Goal: Information Seeking & Learning: Check status

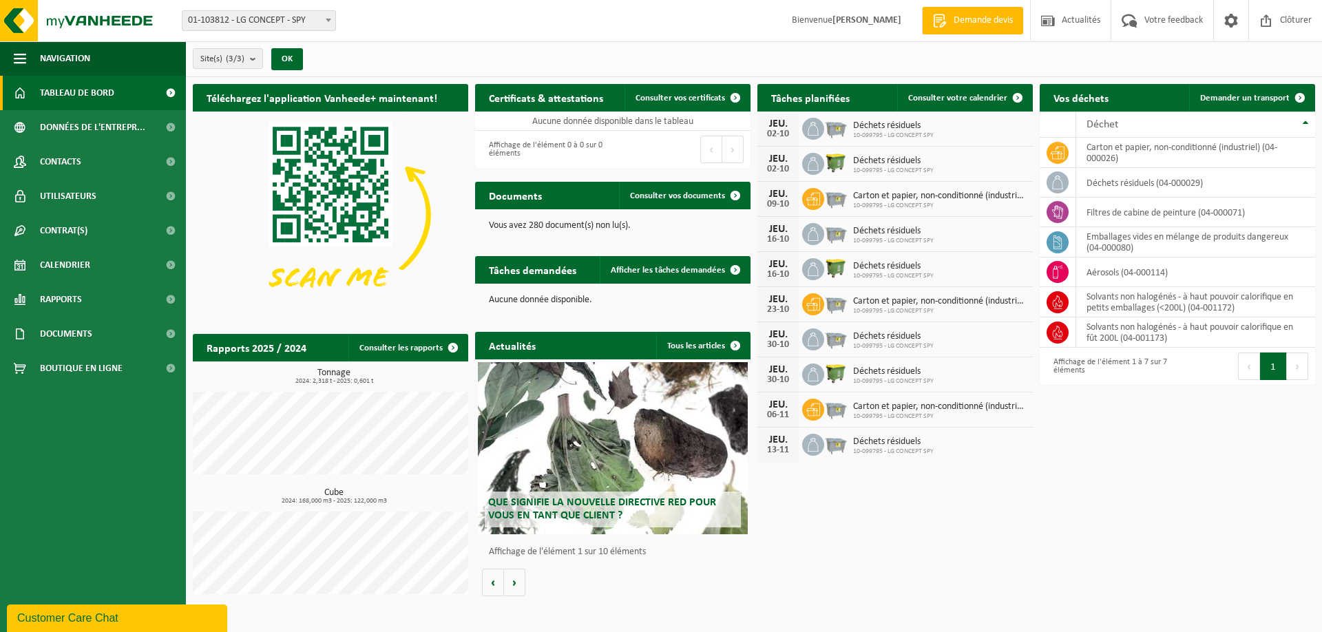
click at [50, 95] on span "Tableau de bord" at bounding box center [77, 93] width 74 height 34
click at [583, 195] on div "Documents Consulter vos documents" at bounding box center [612, 196] width 275 height 28
click at [398, 348] on link "Consulter les rapports" at bounding box center [407, 348] width 118 height 28
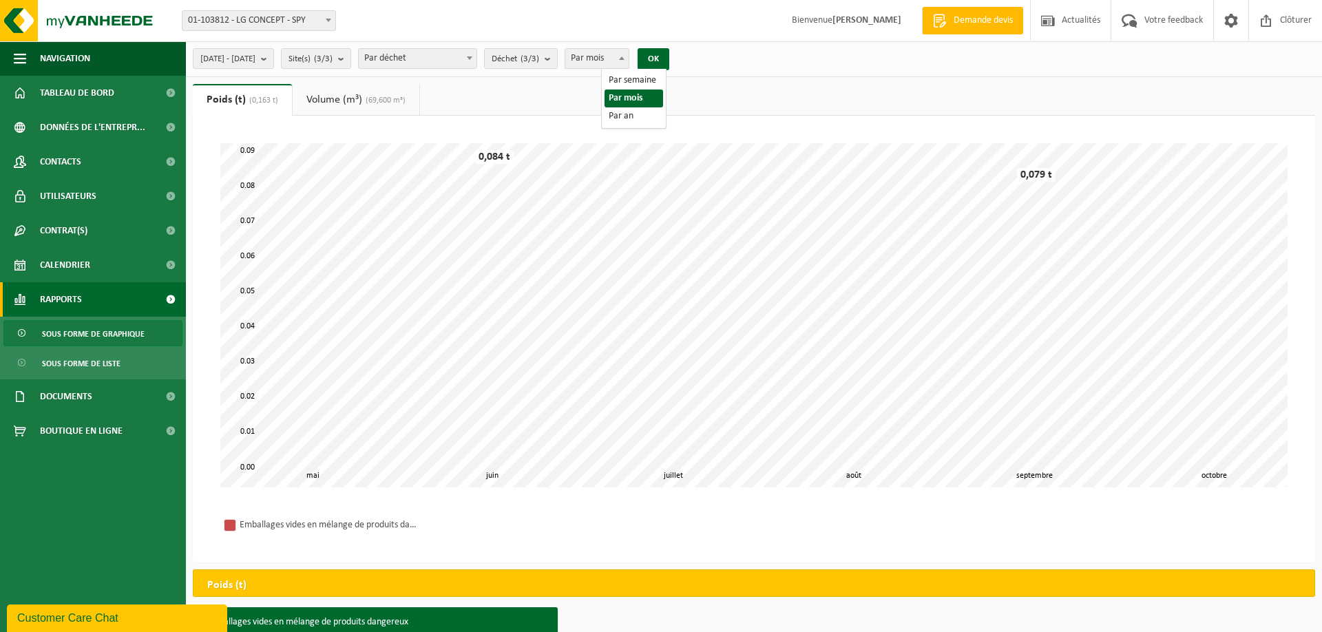
click at [629, 61] on span at bounding box center [622, 58] width 14 height 18
select select "3"
click at [472, 56] on b at bounding box center [470, 57] width 6 height 3
click at [669, 56] on button "OK" at bounding box center [654, 59] width 32 height 22
click at [273, 59] on b "submit" at bounding box center [267, 58] width 12 height 19
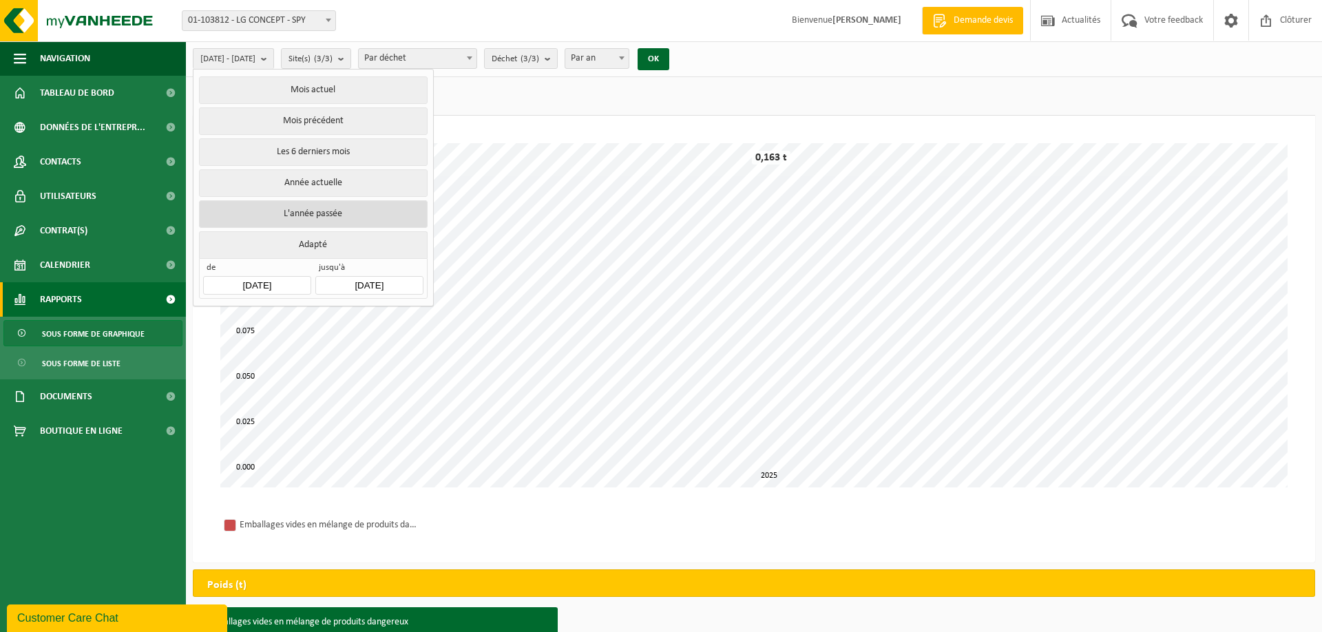
click at [301, 210] on button "L'année passée" at bounding box center [313, 214] width 228 height 28
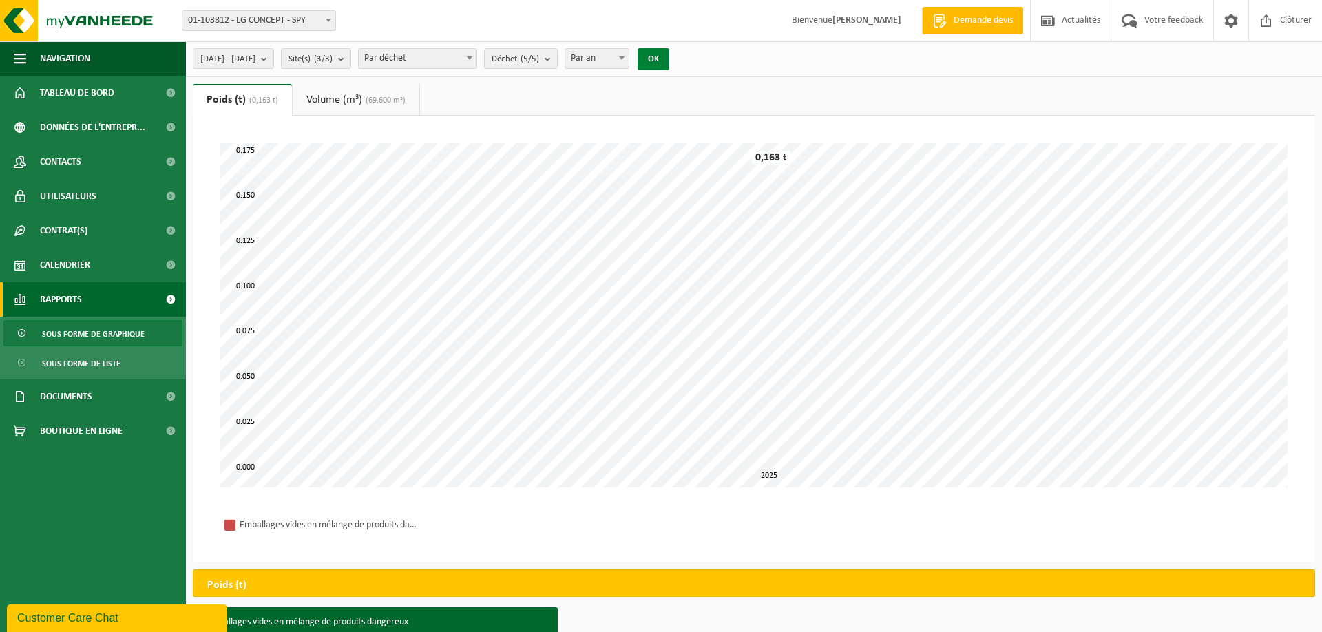
click at [669, 58] on button "OK" at bounding box center [654, 59] width 32 height 22
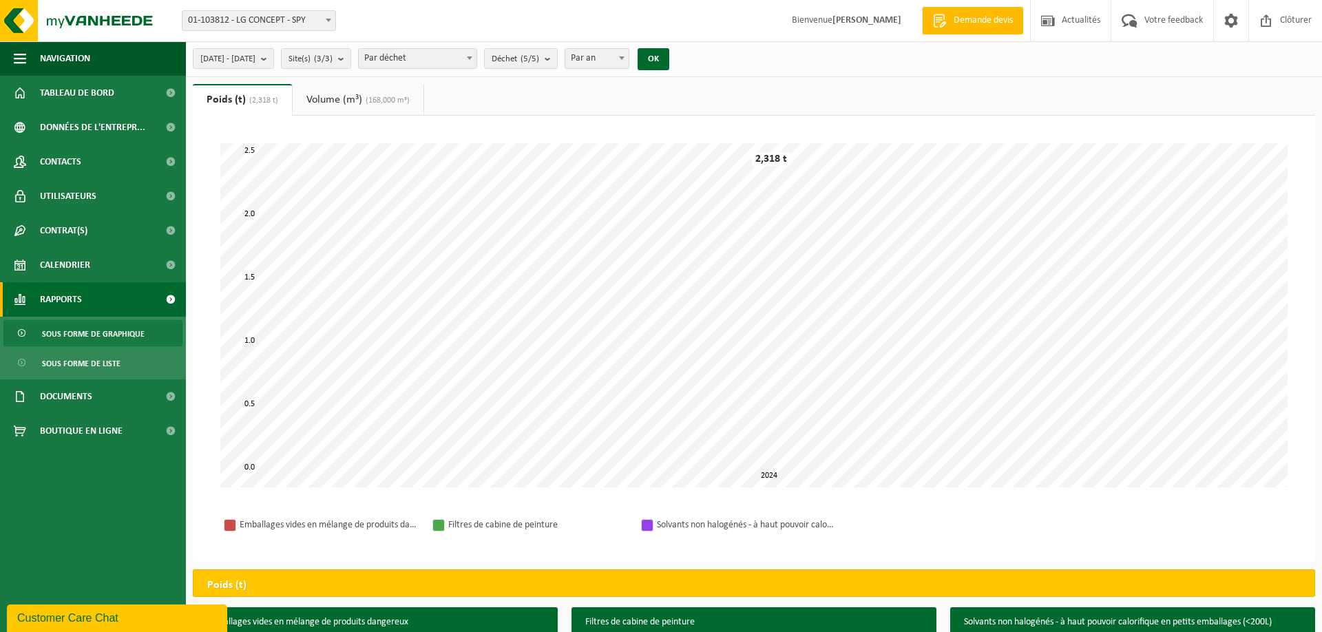
click at [476, 58] on span at bounding box center [470, 58] width 14 height 18
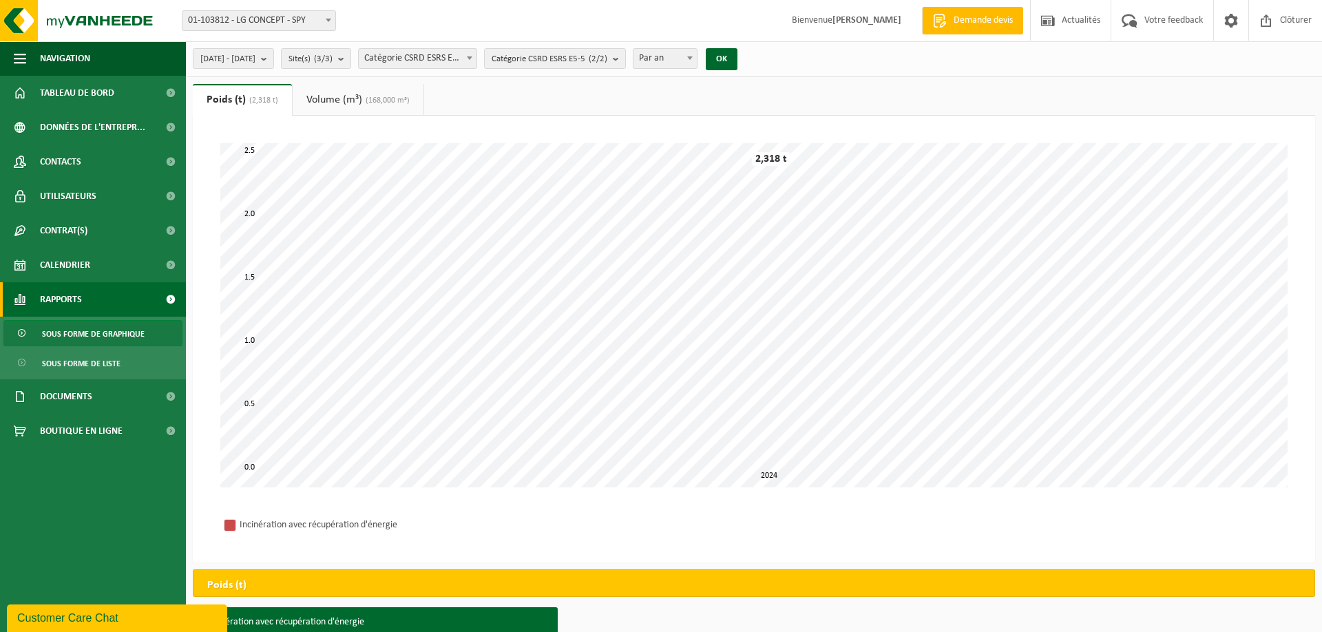
click at [472, 56] on b at bounding box center [470, 57] width 6 height 3
click at [476, 58] on span at bounding box center [470, 58] width 14 height 18
click at [476, 61] on span at bounding box center [470, 58] width 14 height 18
select select "2"
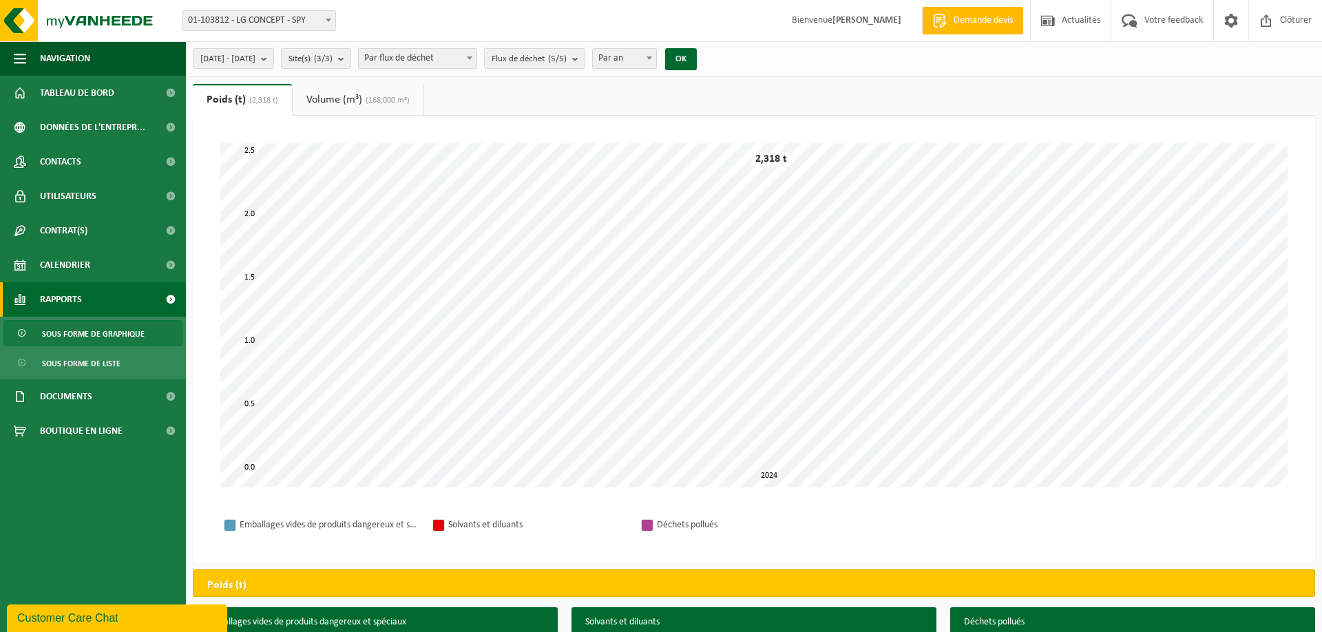
click at [331, 19] on span at bounding box center [329, 20] width 14 height 18
select select "28025"
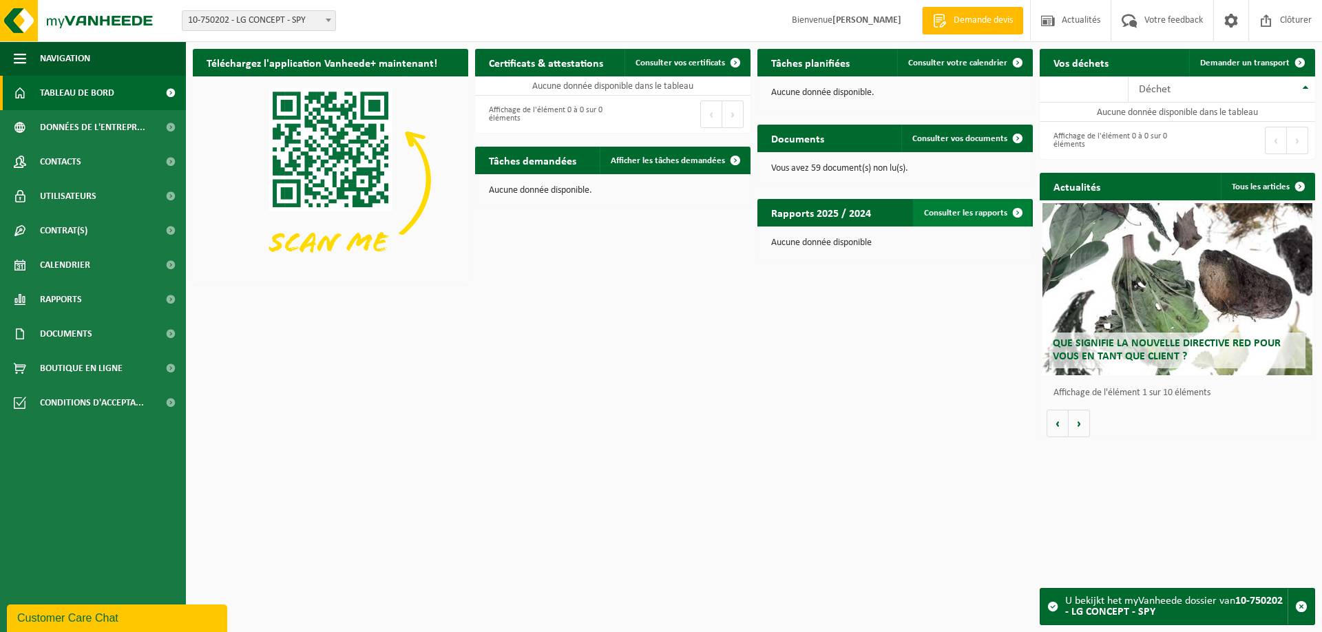
click at [967, 218] on link "Consulter les rapports" at bounding box center [972, 213] width 118 height 28
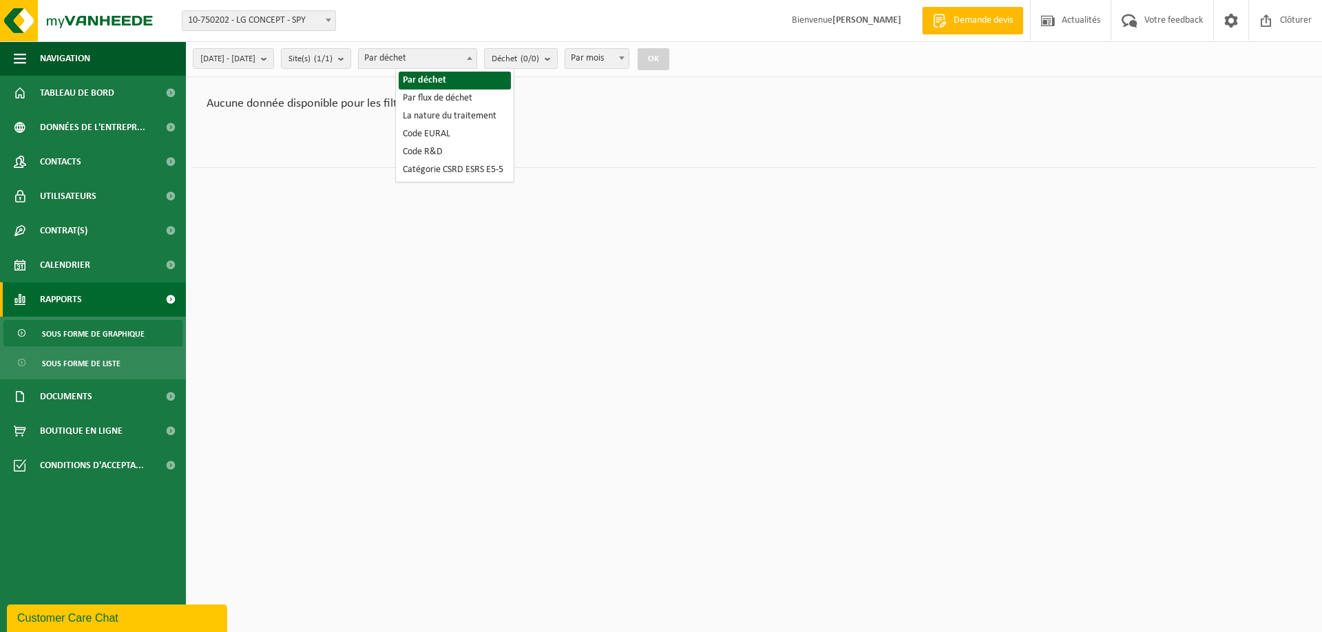
click at [476, 56] on span at bounding box center [470, 58] width 14 height 18
click at [455, 218] on html "Site: 01-103812 - LG CONCEPT - SPY 10-750202 - LG CONCEPT - SPY 10-099795 - LG …" at bounding box center [661, 316] width 1322 height 632
click at [355, 167] on div "Aucune donnée disponible pour les filtres. Poids (t) Volume (m³) Patientez Le t…" at bounding box center [754, 129] width 1136 height 91
click at [331, 19] on span at bounding box center [329, 20] width 14 height 18
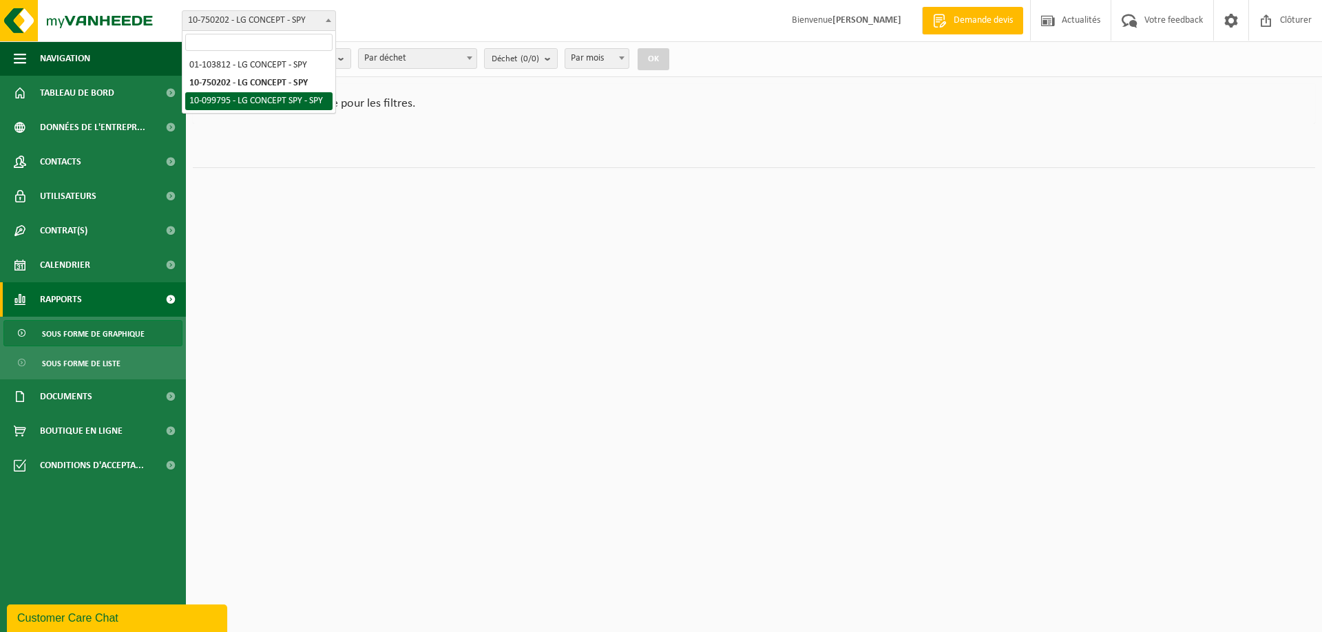
select select "6279"
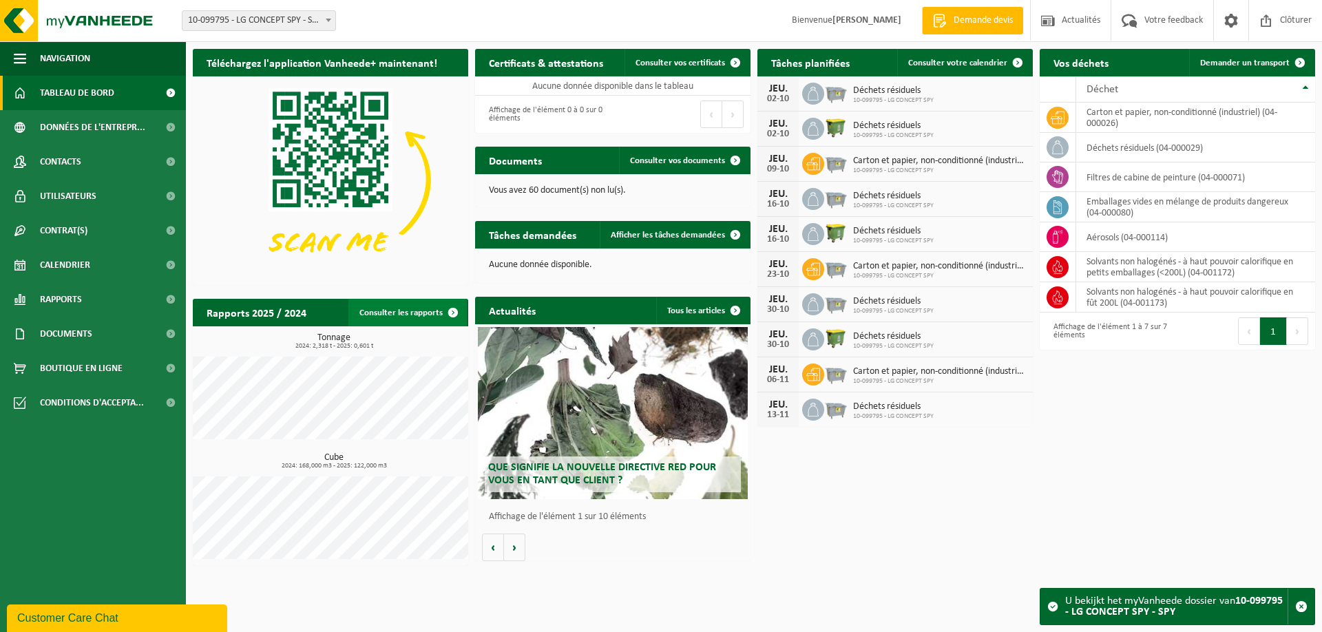
click at [438, 310] on link "Consulter les rapports" at bounding box center [407, 313] width 118 height 28
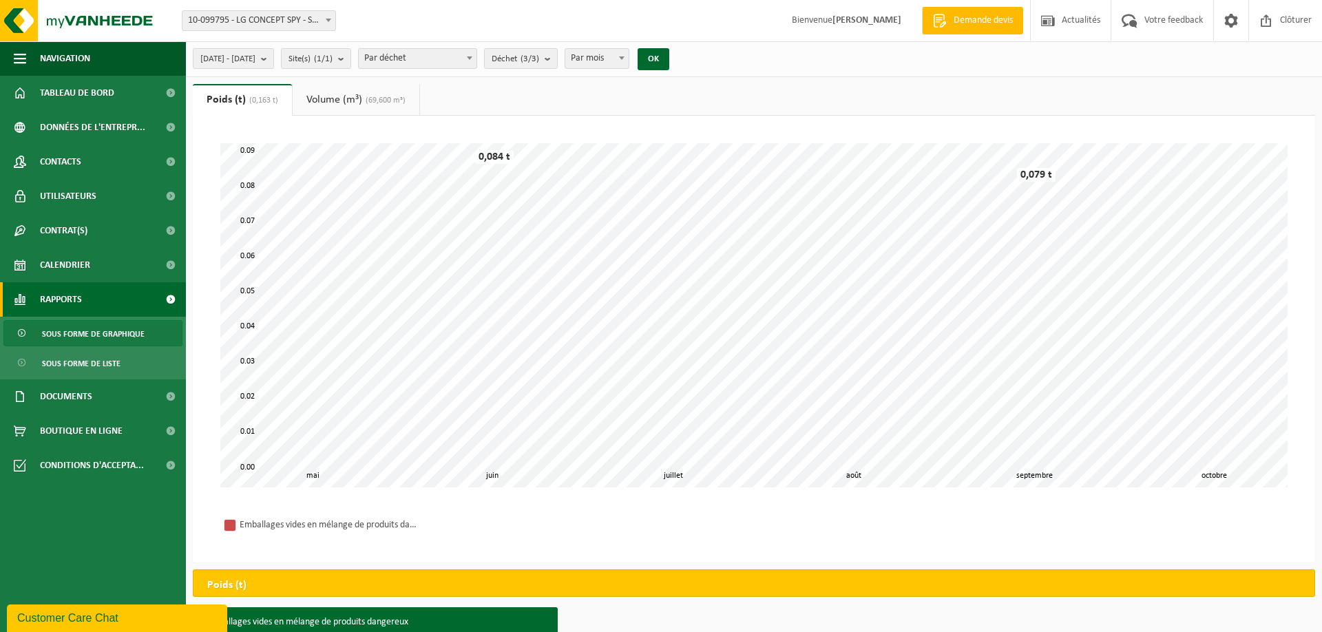
click at [629, 61] on span at bounding box center [622, 58] width 14 height 18
select select "3"
click at [669, 54] on button "OK" at bounding box center [654, 59] width 32 height 22
click at [476, 53] on span at bounding box center [470, 58] width 14 height 18
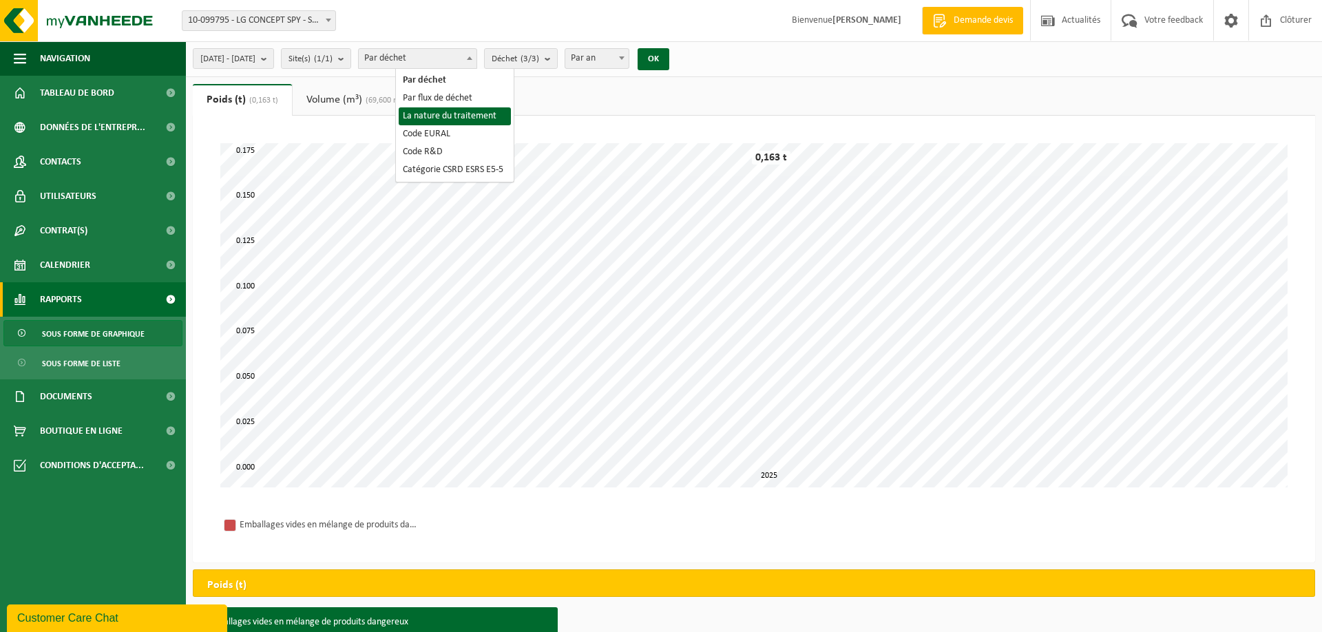
click at [327, 21] on b at bounding box center [329, 20] width 6 height 3
click at [81, 298] on span "Rapports" at bounding box center [61, 299] width 42 height 34
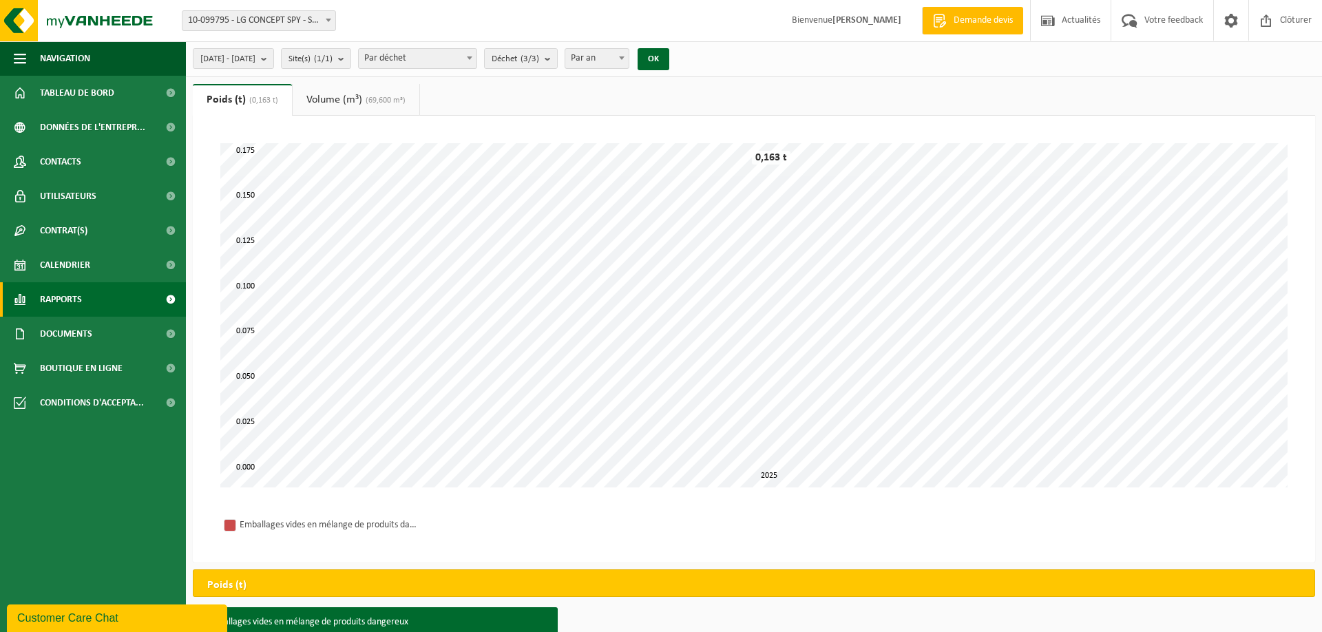
click at [81, 298] on span "Rapports" at bounding box center [61, 299] width 42 height 34
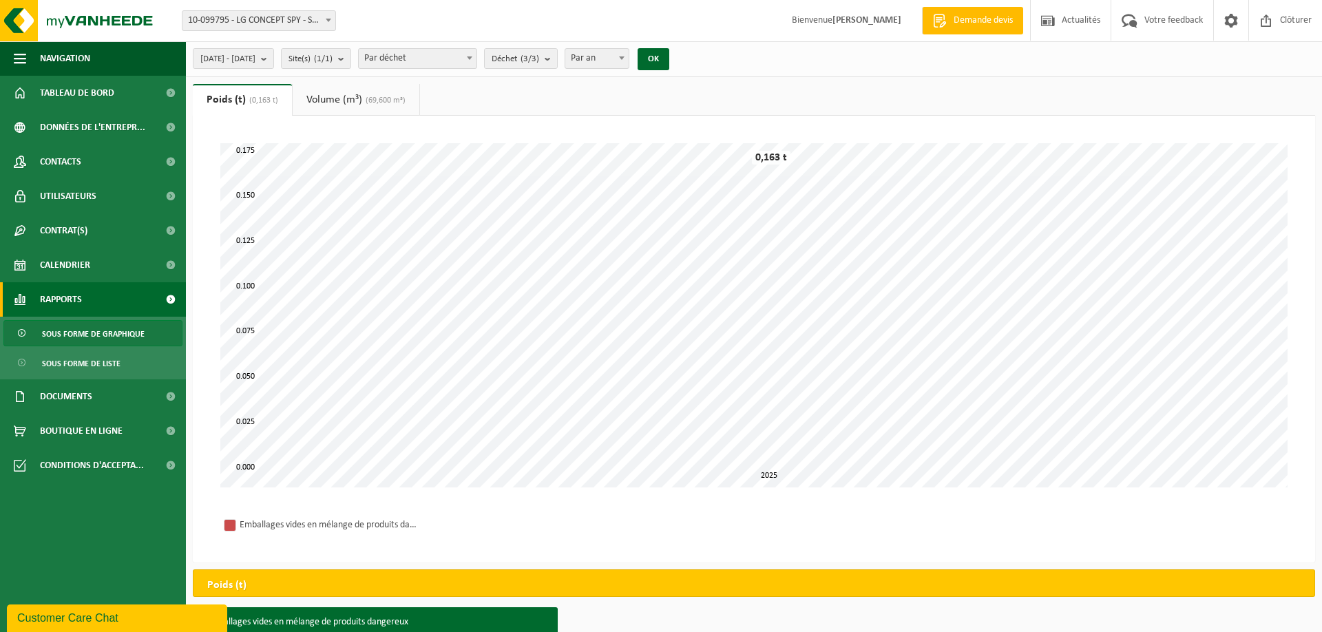
click at [174, 296] on span at bounding box center [170, 299] width 31 height 34
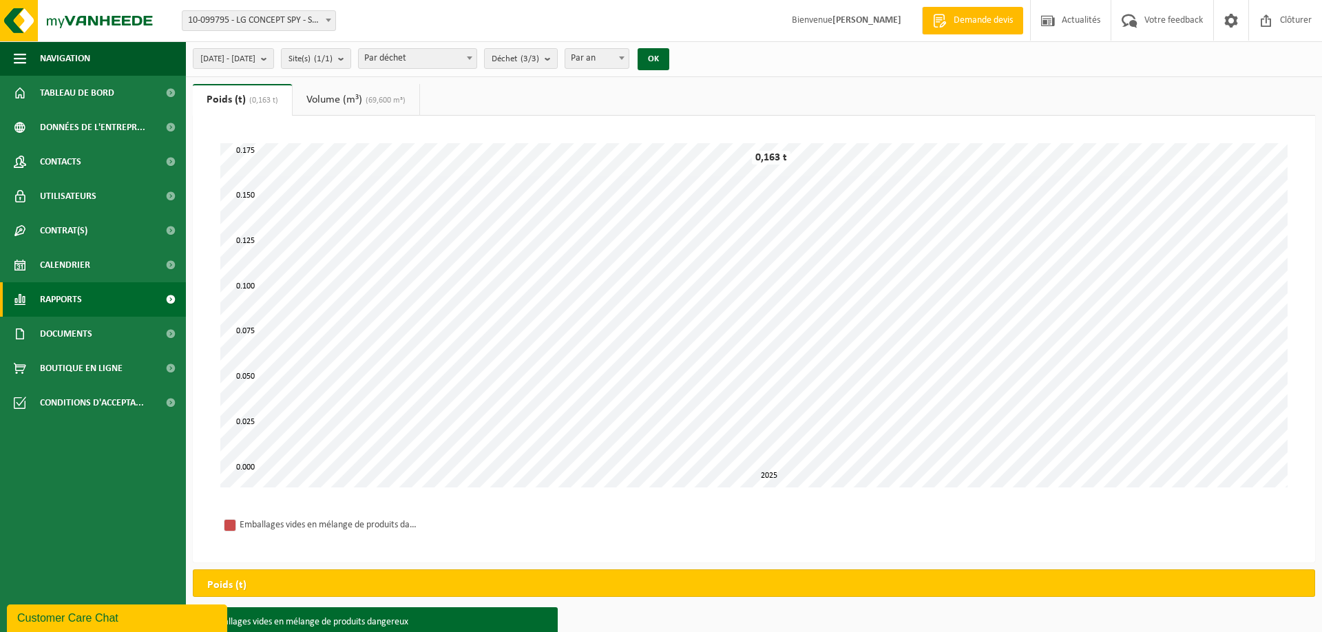
click at [155, 299] on span at bounding box center [170, 299] width 31 height 34
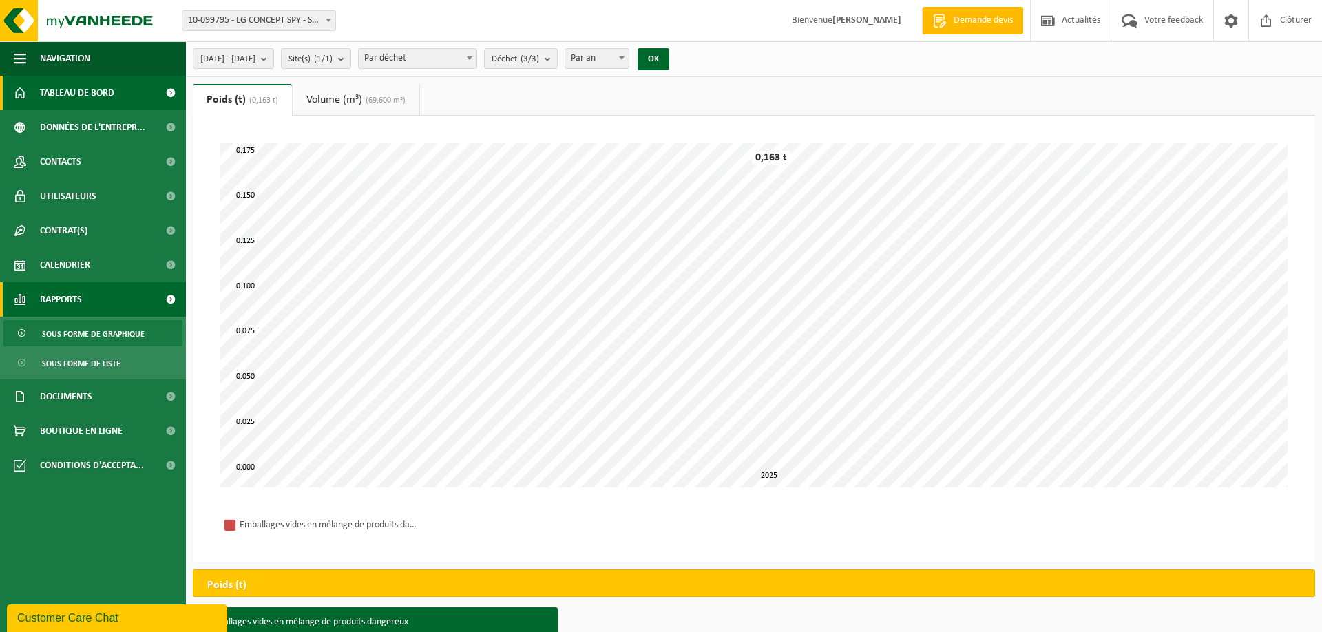
click at [89, 90] on span "Tableau de bord" at bounding box center [77, 93] width 74 height 34
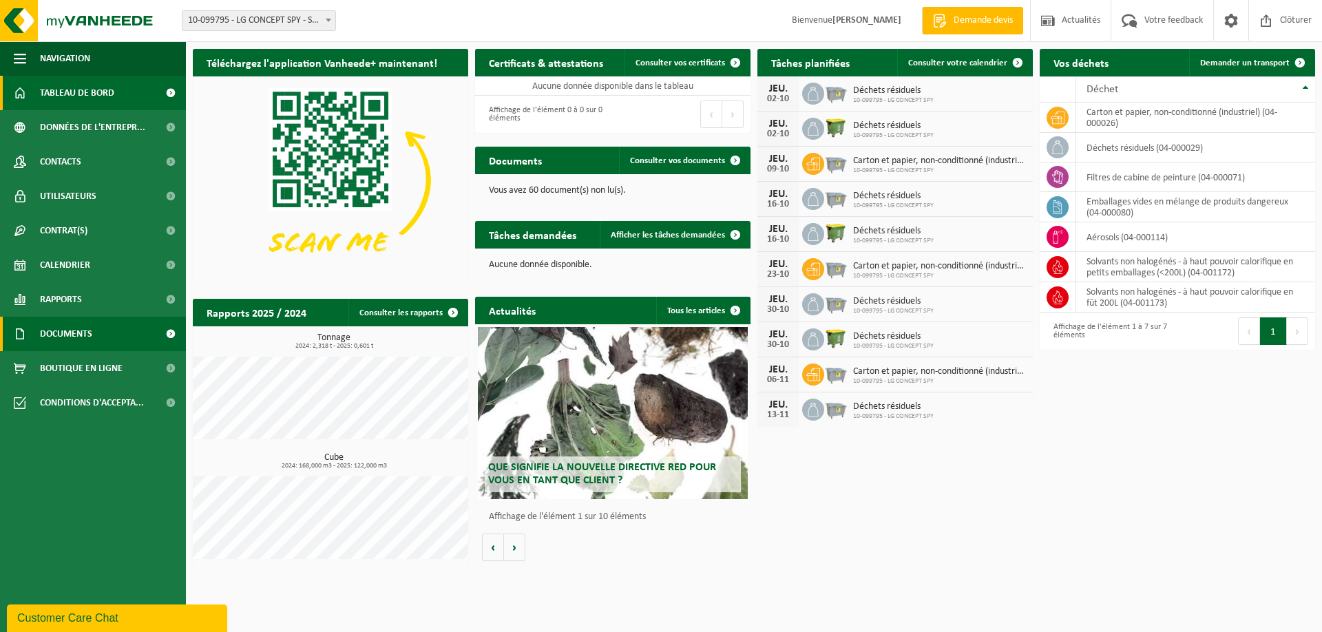
click at [83, 337] on span "Documents" at bounding box center [66, 334] width 52 height 34
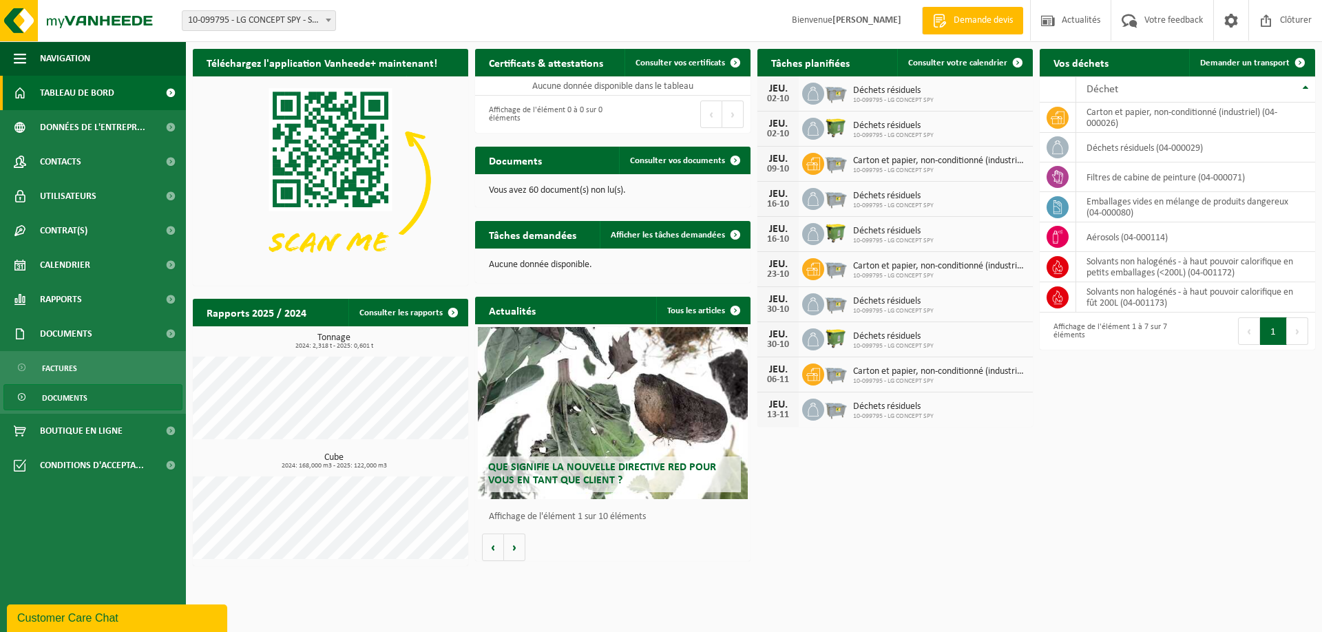
click at [112, 399] on link "Documents" at bounding box center [92, 397] width 179 height 26
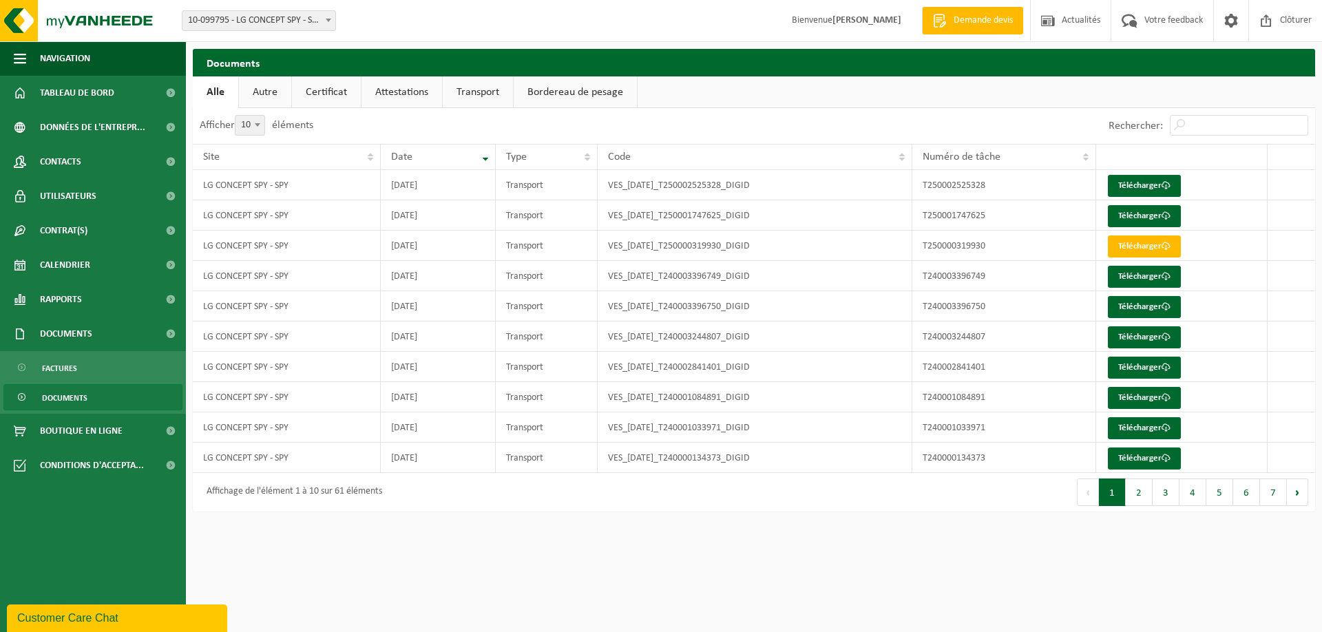
click at [576, 99] on link "Bordereau de pesage" at bounding box center [575, 92] width 123 height 32
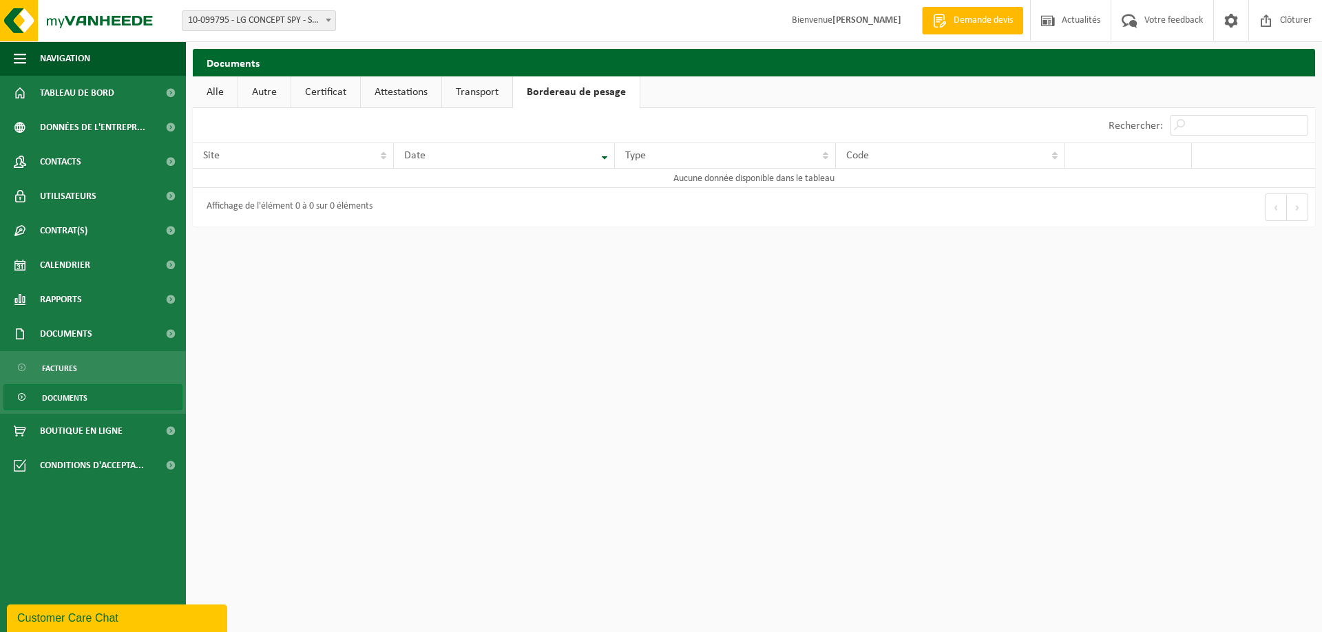
click at [485, 96] on link "Transport" at bounding box center [477, 92] width 70 height 32
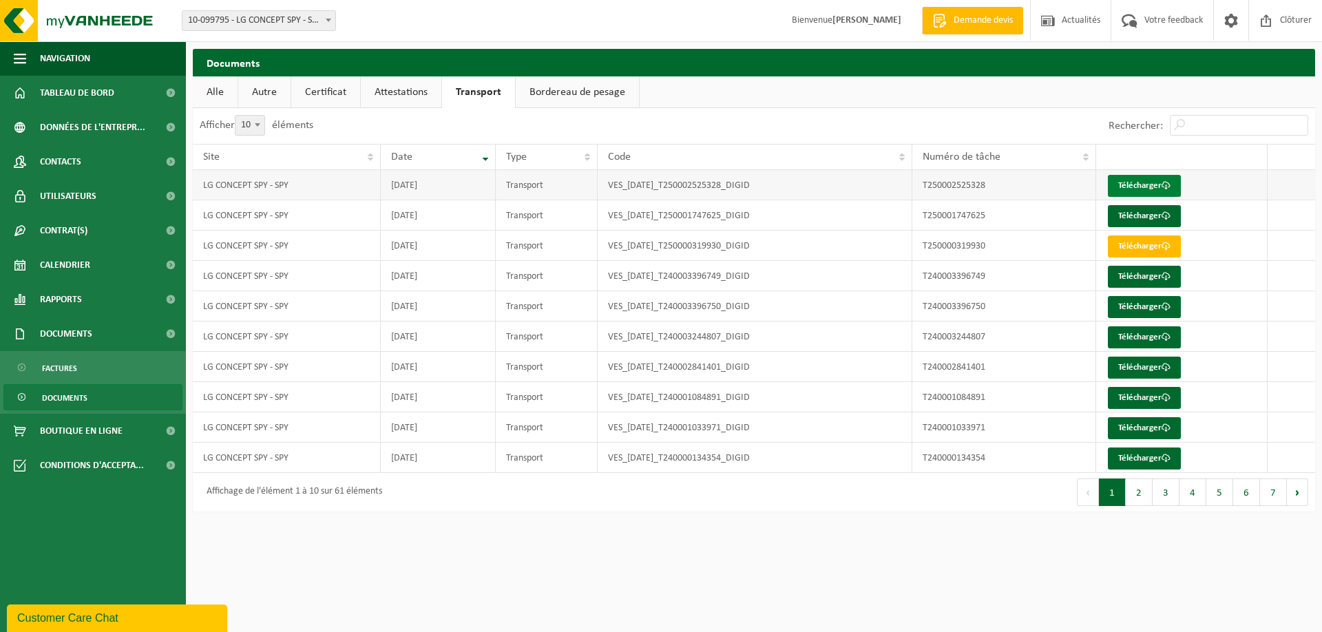
click at [1124, 187] on link "Télécharger" at bounding box center [1144, 186] width 73 height 22
click at [406, 90] on link "Attestations" at bounding box center [401, 92] width 81 height 32
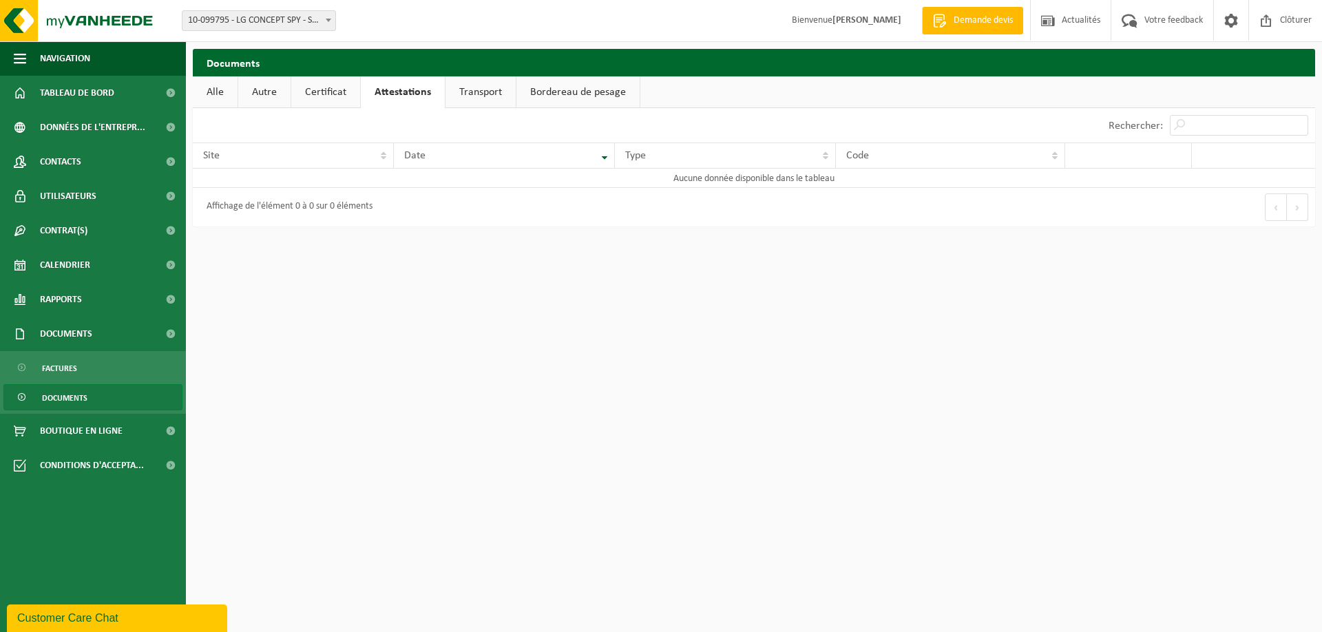
click at [328, 92] on link "Certificat" at bounding box center [325, 92] width 69 height 32
click at [267, 96] on link "Autre" at bounding box center [264, 92] width 52 height 32
click at [211, 93] on link "Alle" at bounding box center [215, 92] width 45 height 32
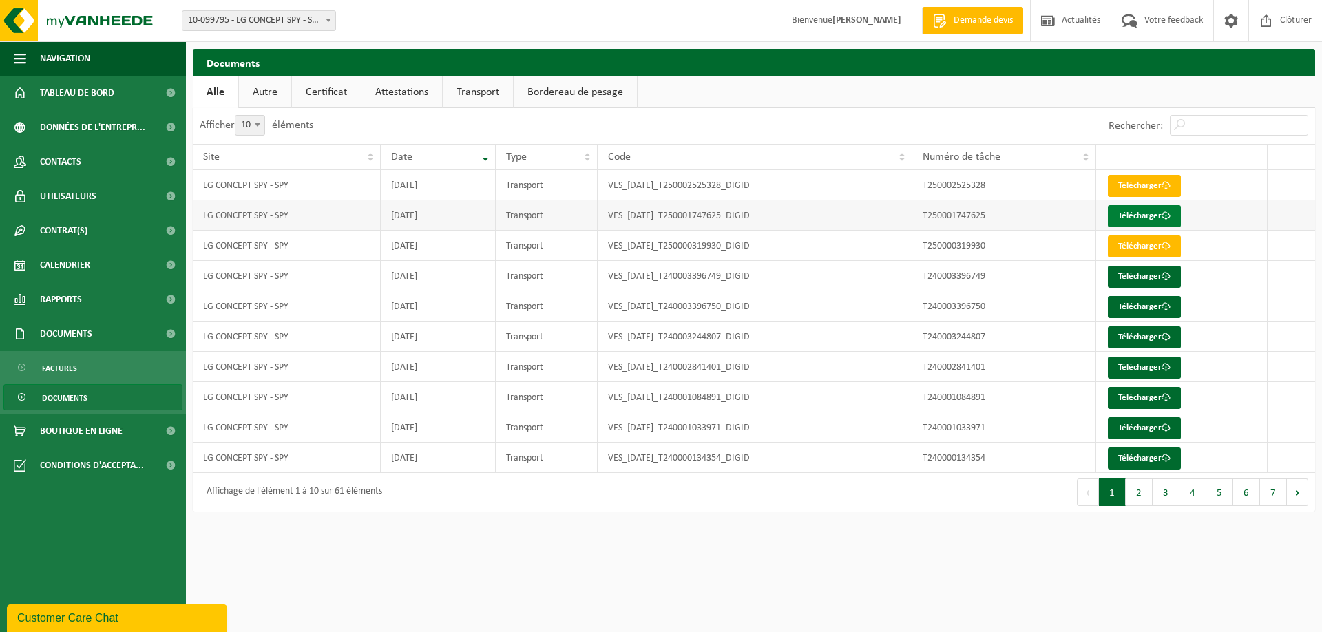
click at [1141, 218] on link "Télécharger" at bounding box center [1144, 216] width 73 height 22
click at [103, 335] on link "Documents" at bounding box center [93, 334] width 186 height 34
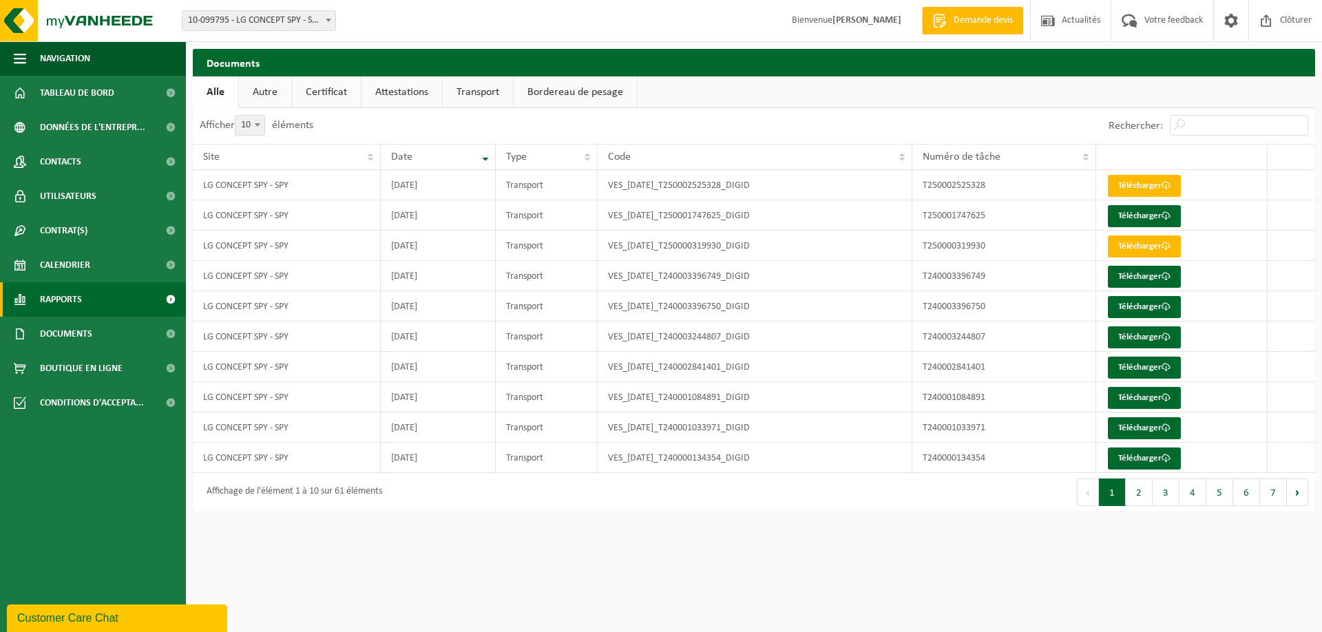
click at [112, 304] on link "Rapports" at bounding box center [93, 299] width 186 height 34
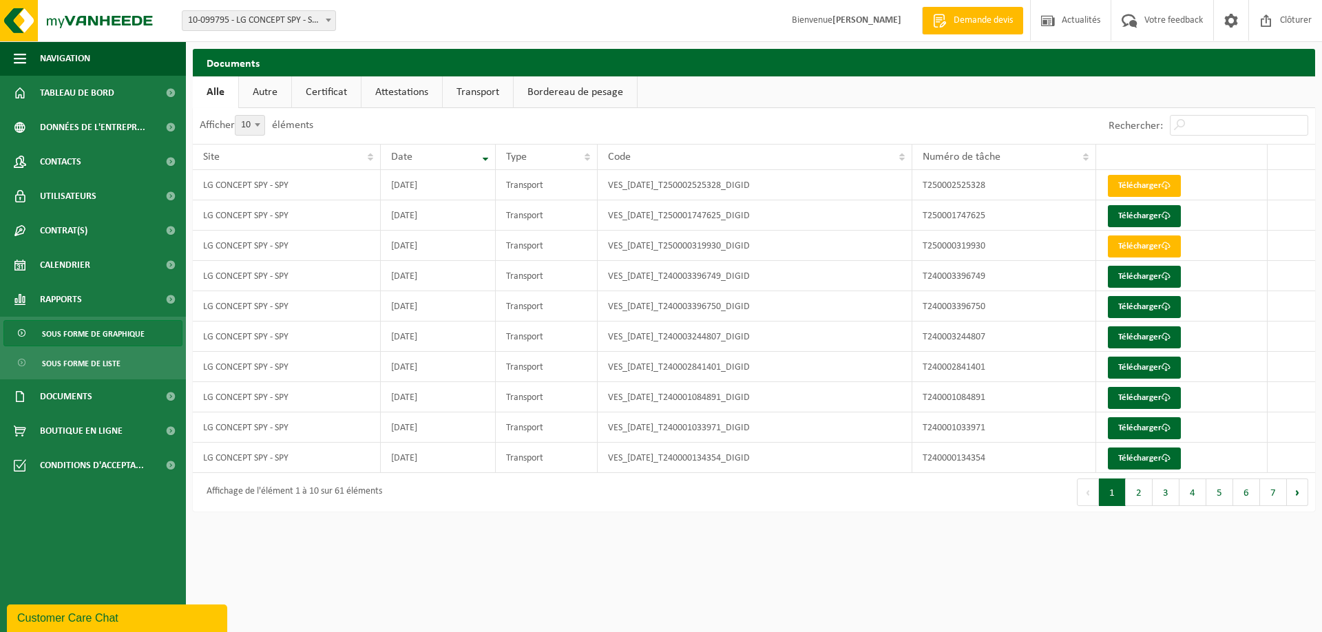
click at [134, 328] on span "Sous forme de graphique" at bounding box center [93, 334] width 103 height 26
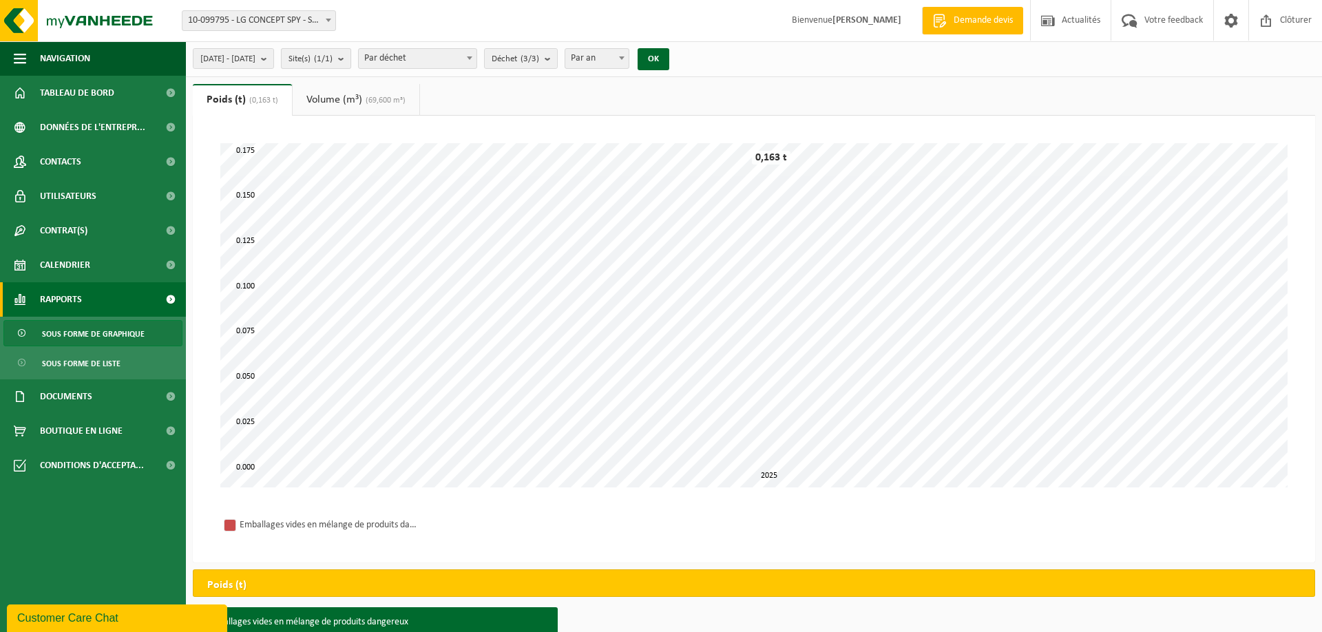
click at [350, 59] on b "submit" at bounding box center [344, 58] width 12 height 19
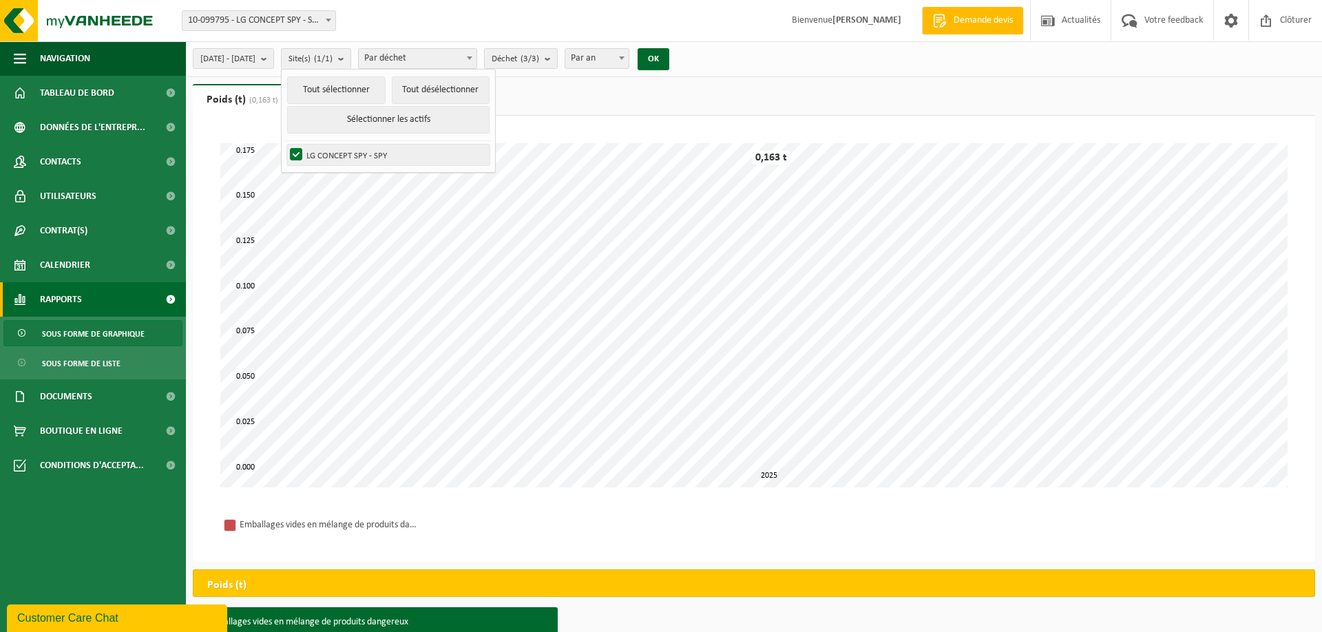
click at [359, 160] on label "LG CONCEPT SPY - SPY" at bounding box center [388, 155] width 202 height 21
click at [285, 145] on input "LG CONCEPT SPY - SPY" at bounding box center [284, 144] width 1 height 1
click at [357, 157] on label "LG CONCEPT SPY - SPY" at bounding box center [388, 155] width 202 height 21
click at [285, 145] on input "LG CONCEPT SPY - SPY" at bounding box center [284, 144] width 1 height 1
checkbox input "true"
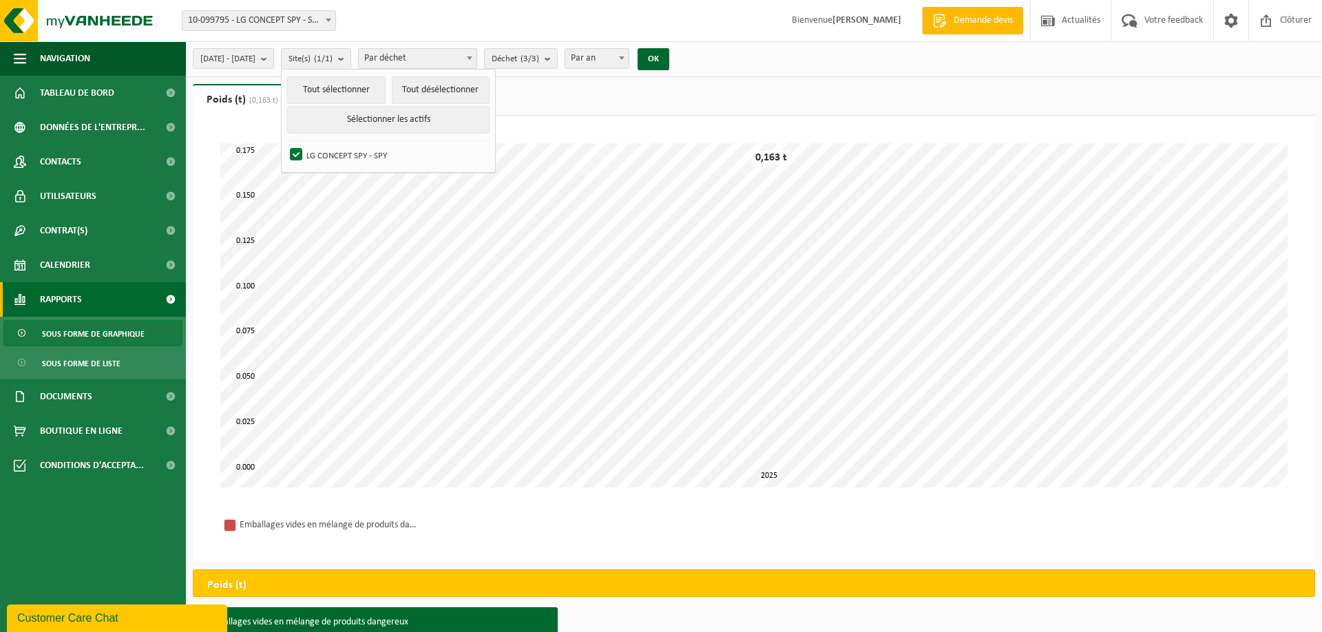
click at [624, 99] on ul "Poids (t) (0,163 t) Volume (m³) (69,600 m³)" at bounding box center [754, 100] width 1122 height 32
click at [557, 60] on b "submit" at bounding box center [551, 58] width 12 height 19
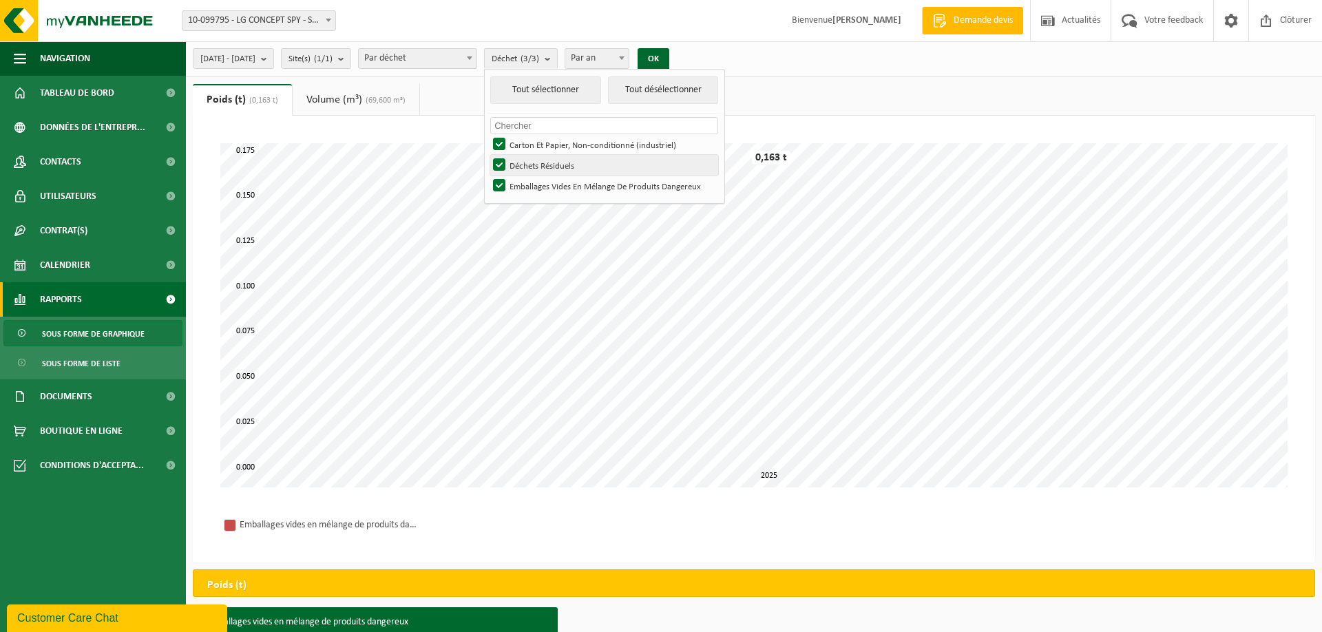
click at [538, 165] on label "Déchets Résiduels" at bounding box center [604, 165] width 228 height 21
click at [488, 155] on input "Déchets Résiduels" at bounding box center [488, 154] width 1 height 1
checkbox input "false"
click at [537, 183] on label "Emballages Vides En Mélange De Produits Dangereux" at bounding box center [604, 186] width 228 height 21
click at [488, 176] on input "Emballages Vides En Mélange De Produits Dangereux" at bounding box center [488, 175] width 1 height 1
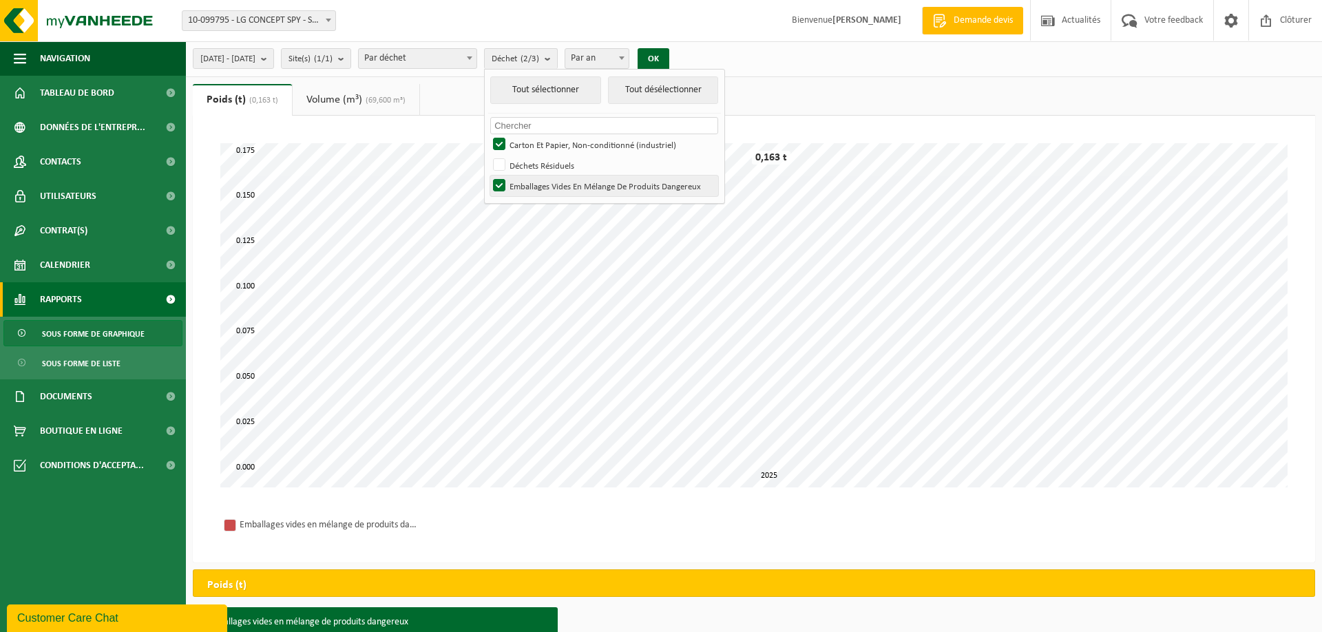
checkbox input "false"
click at [669, 59] on button "OK" at bounding box center [654, 59] width 32 height 22
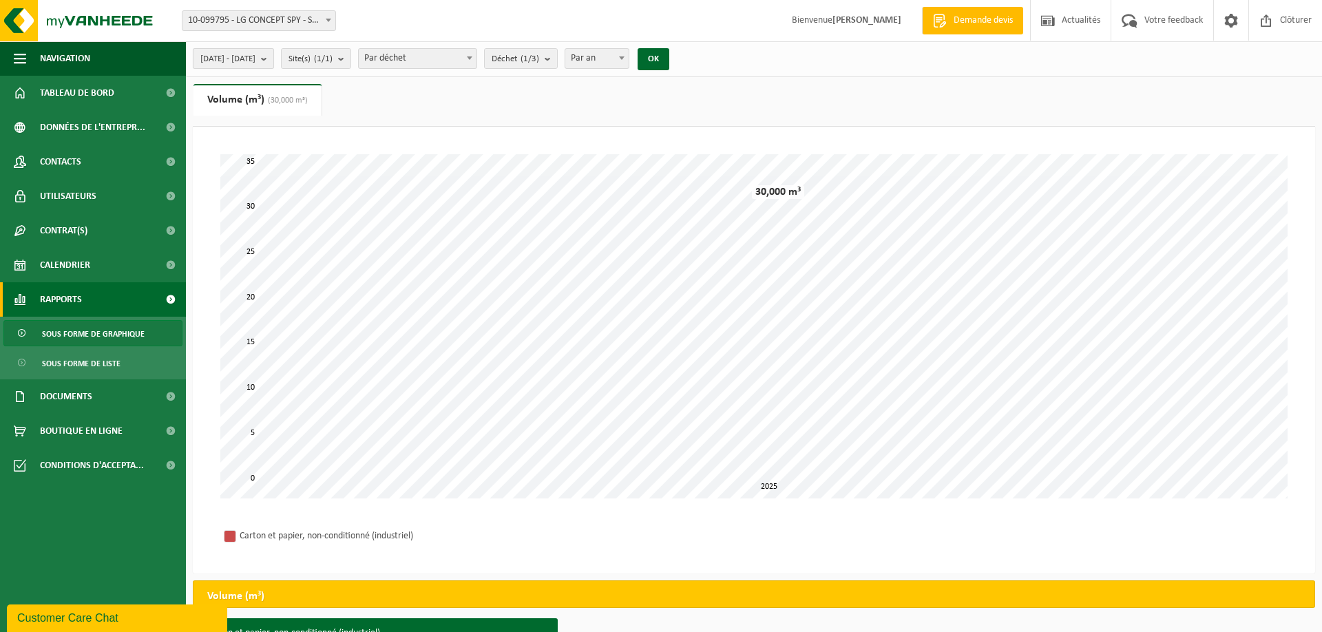
click at [273, 59] on b "submit" at bounding box center [267, 58] width 12 height 19
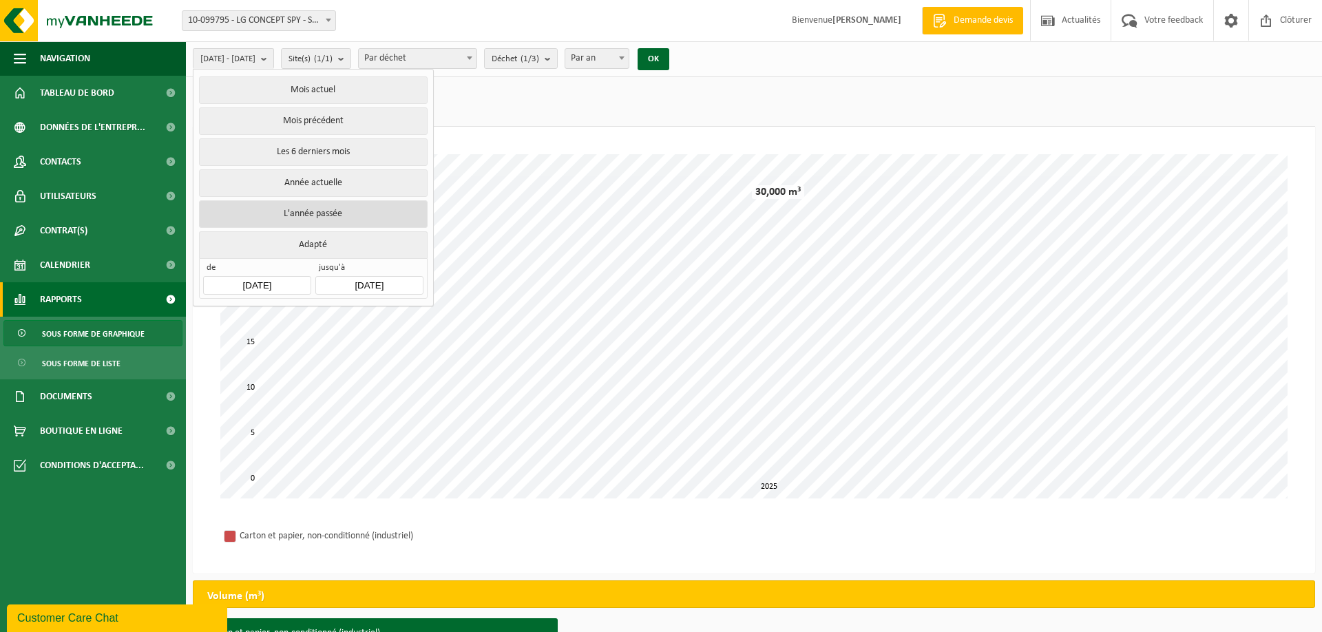
click at [301, 215] on button "L'année passée" at bounding box center [313, 214] width 228 height 28
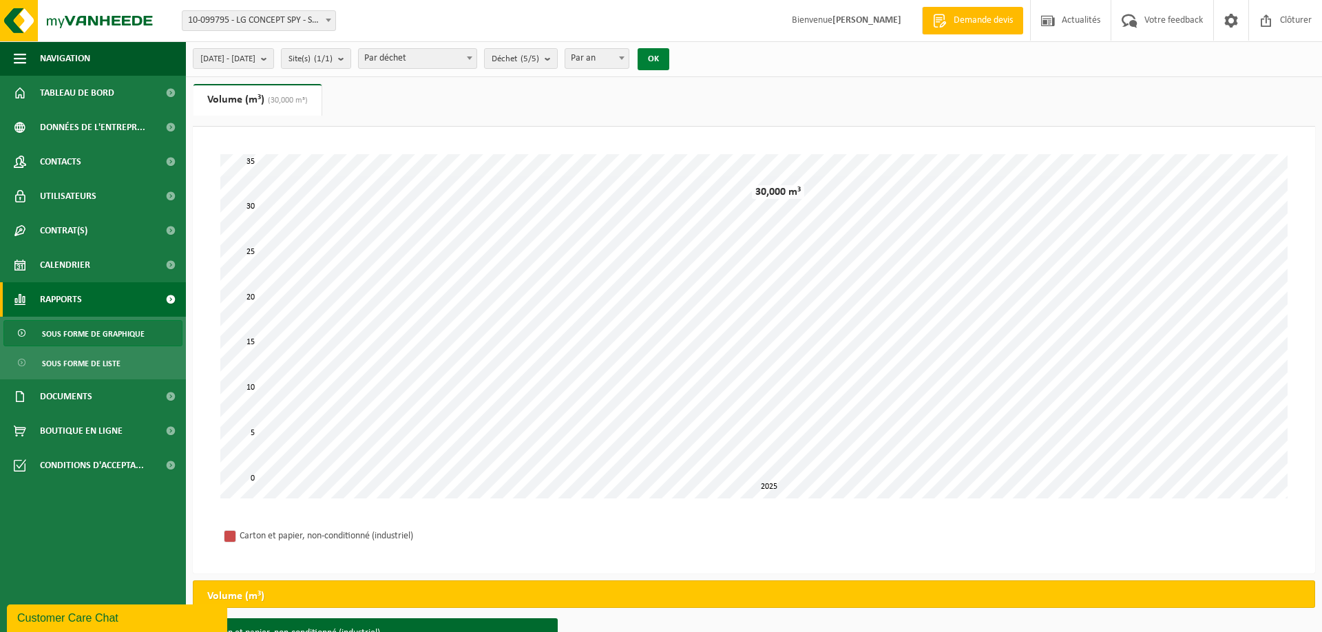
click at [669, 58] on button "OK" at bounding box center [654, 59] width 32 height 22
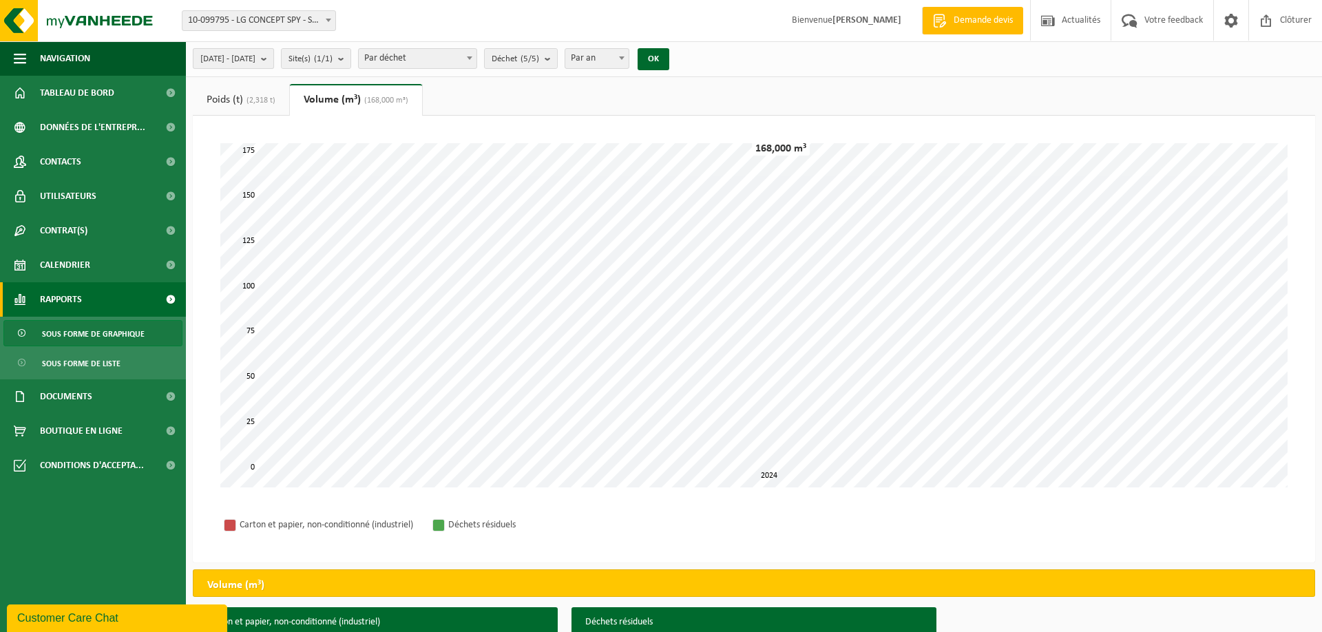
click at [274, 54] on button "[DATE] - [DATE]" at bounding box center [233, 58] width 81 height 21
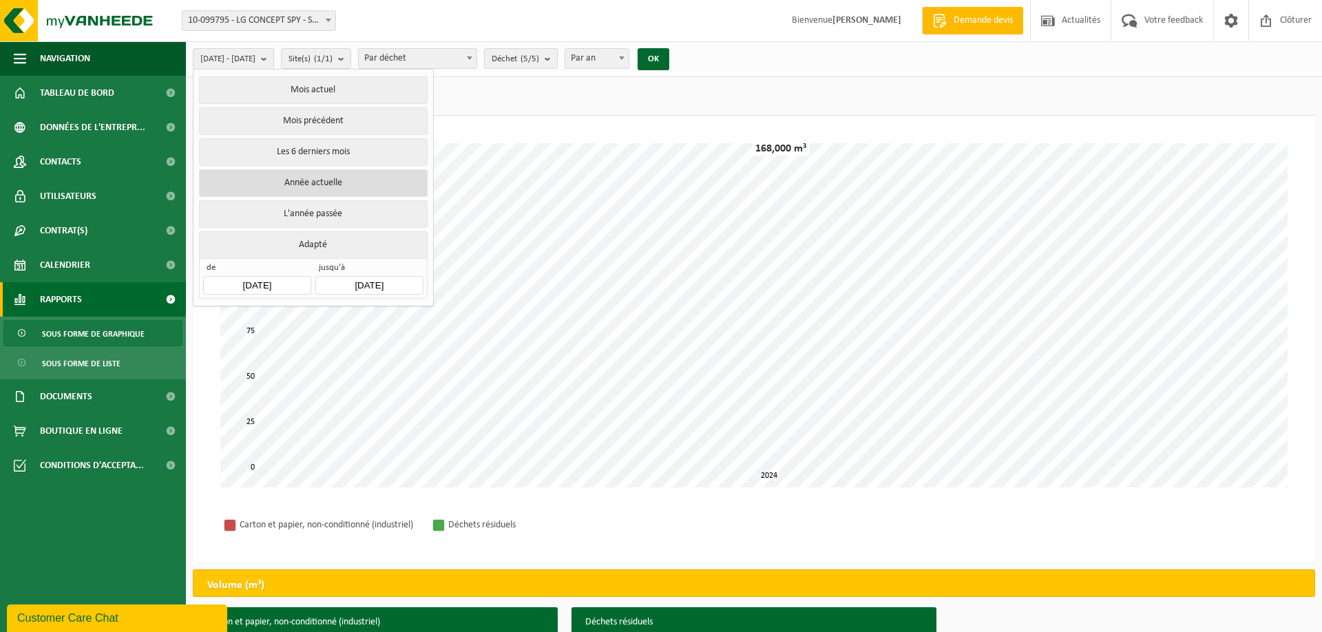
click at [304, 178] on button "Année actuelle" at bounding box center [313, 183] width 228 height 28
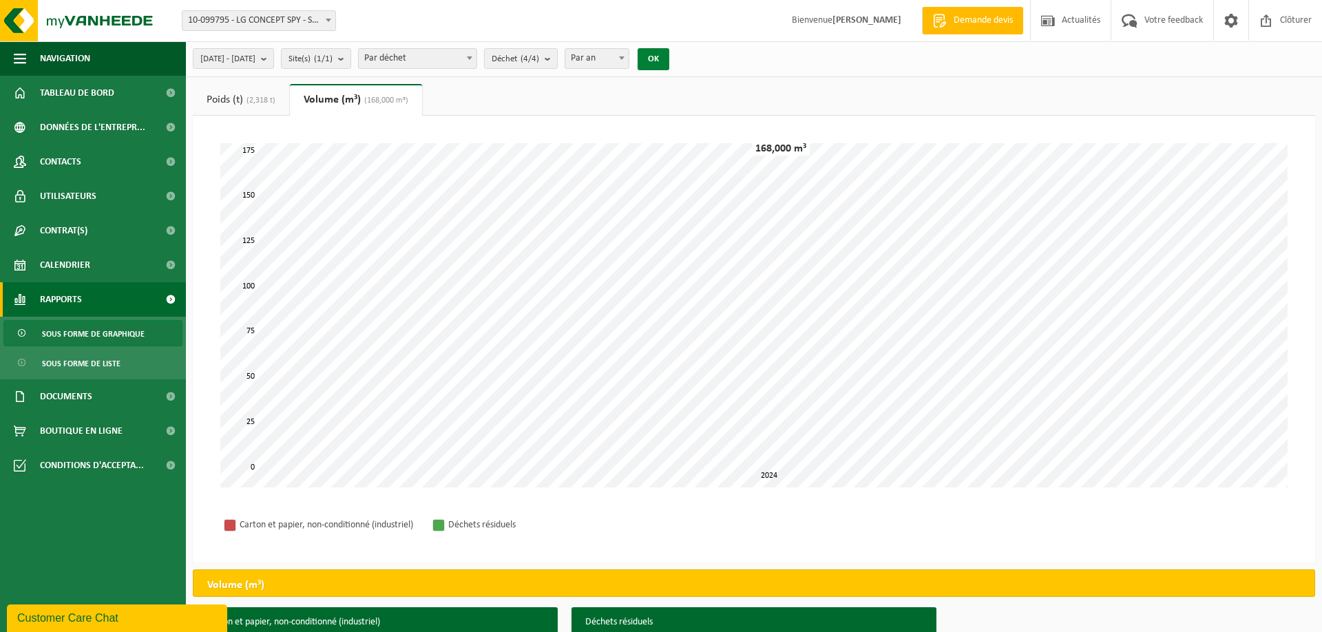
click at [669, 59] on button "OK" at bounding box center [654, 59] width 32 height 22
click at [558, 59] on button "Déchet (4/4)" at bounding box center [521, 58] width 74 height 21
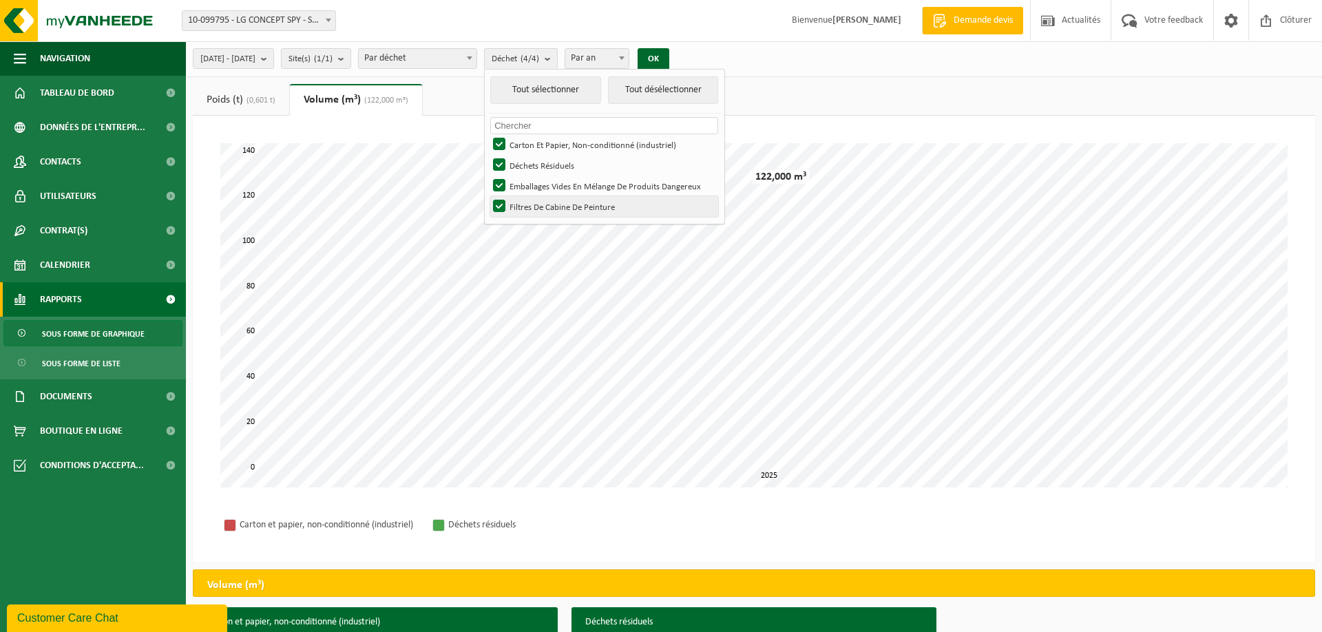
click at [537, 207] on label "Filtres De Cabine De Peinture" at bounding box center [604, 206] width 228 height 21
click at [488, 196] on input "Filtres De Cabine De Peinture" at bounding box center [488, 196] width 1 height 1
click at [537, 206] on label "Filtres De Cabine De Peinture" at bounding box center [604, 206] width 228 height 21
click at [488, 196] on input "Filtres De Cabine De Peinture" at bounding box center [488, 196] width 1 height 1
checkbox input "true"
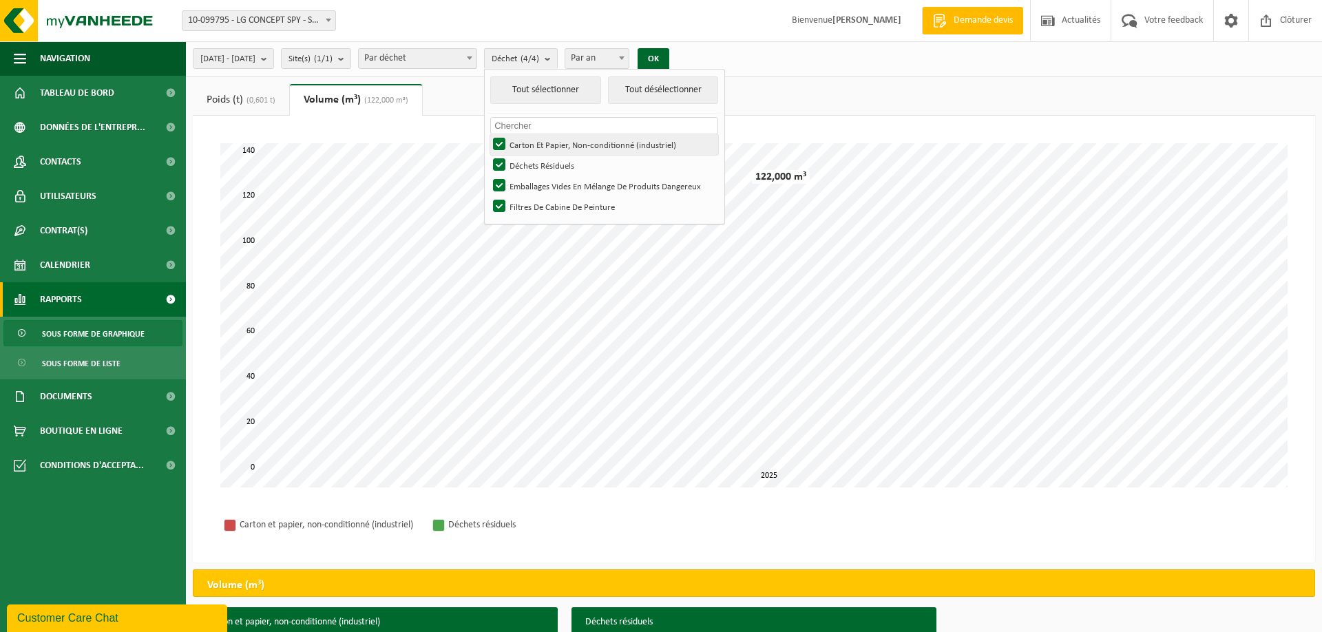
click at [538, 143] on label "Carton Et Papier, Non-conditionné (industriel)" at bounding box center [604, 144] width 228 height 21
click at [488, 134] on input "Carton Et Papier, Non-conditionné (industriel)" at bounding box center [488, 134] width 1 height 1
checkbox input "false"
click at [537, 164] on label "Déchets Résiduels" at bounding box center [604, 165] width 228 height 21
click at [488, 155] on input "Déchets Résiduels" at bounding box center [488, 154] width 1 height 1
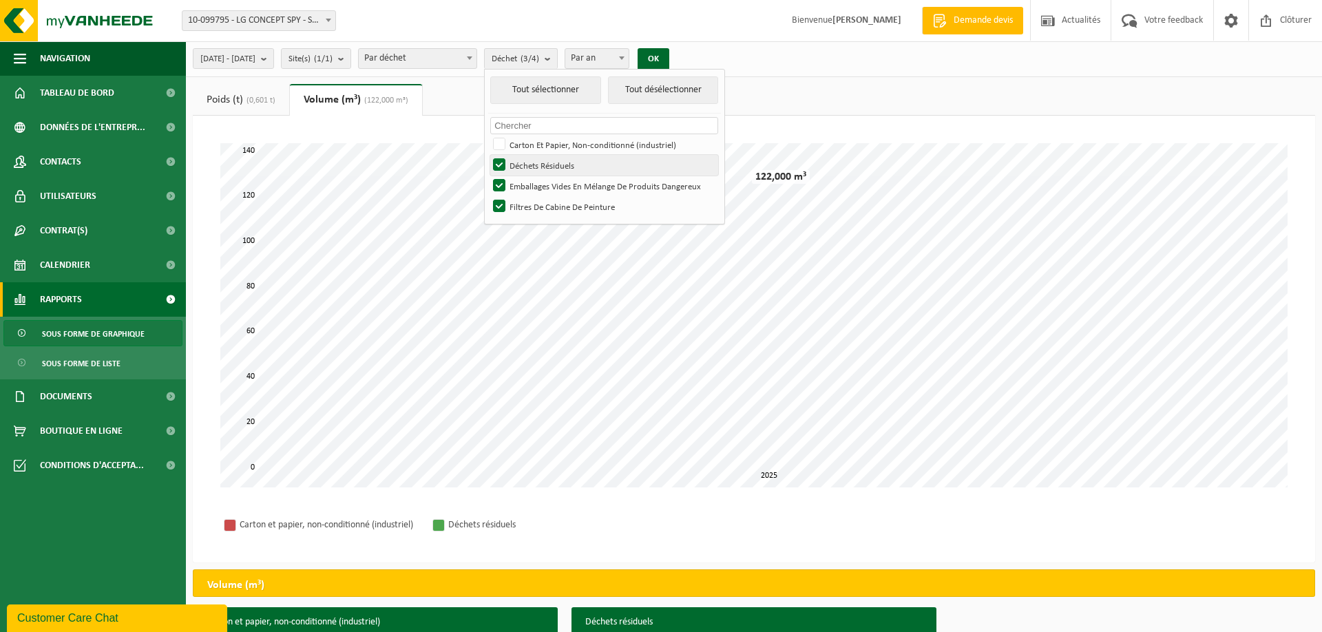
checkbox input "false"
click at [538, 182] on label "Emballages Vides En Mélange De Produits Dangereux" at bounding box center [604, 186] width 228 height 21
click at [488, 176] on input "Emballages Vides En Mélange De Produits Dangereux" at bounding box center [488, 175] width 1 height 1
checkbox input "false"
click at [669, 56] on button "OK" at bounding box center [654, 59] width 32 height 22
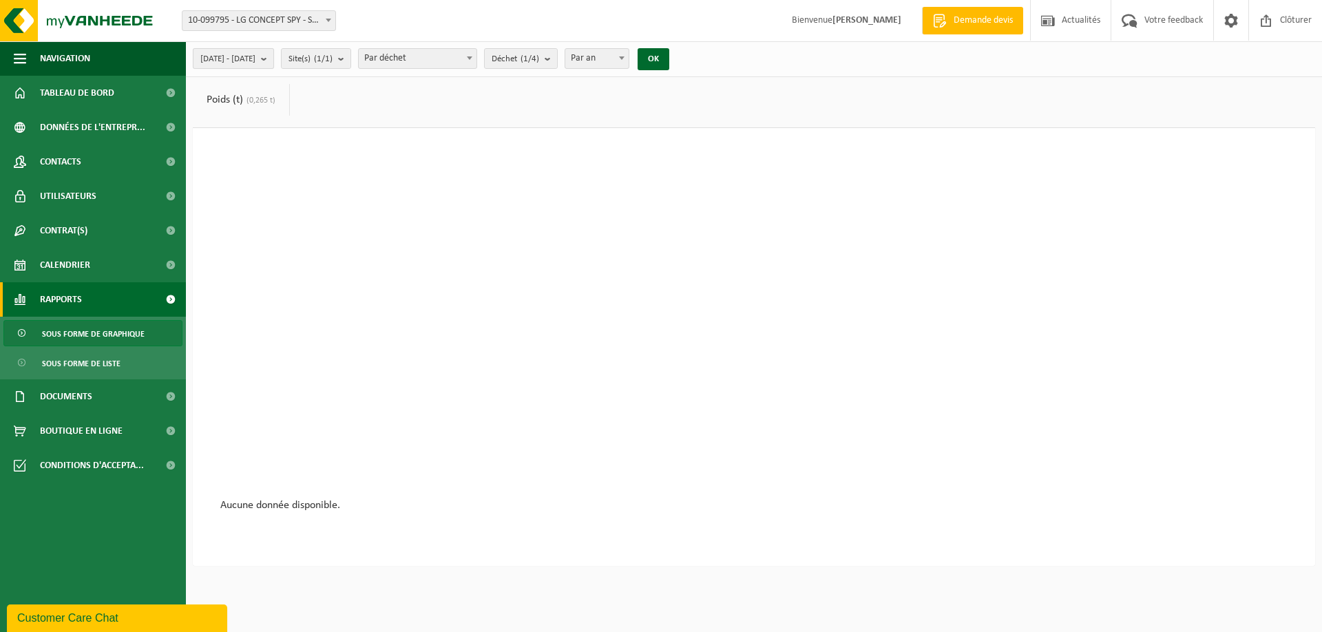
click at [273, 57] on b "submit" at bounding box center [267, 58] width 12 height 19
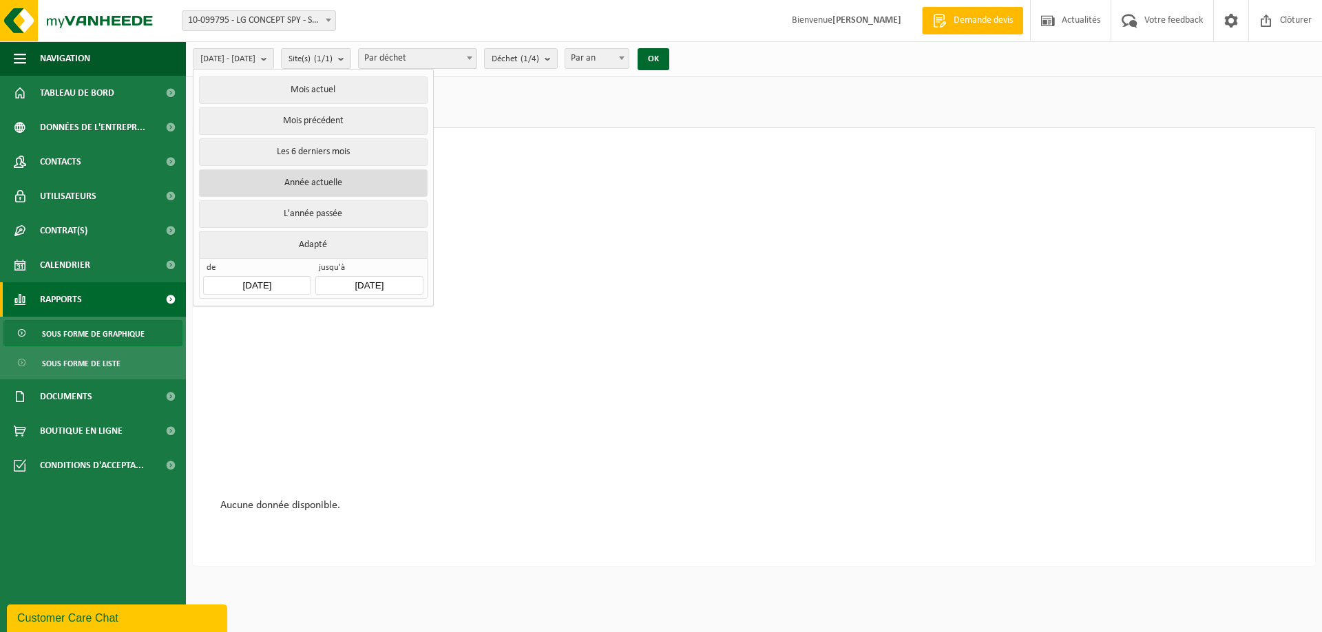
click at [302, 175] on button "Année actuelle" at bounding box center [313, 183] width 228 height 28
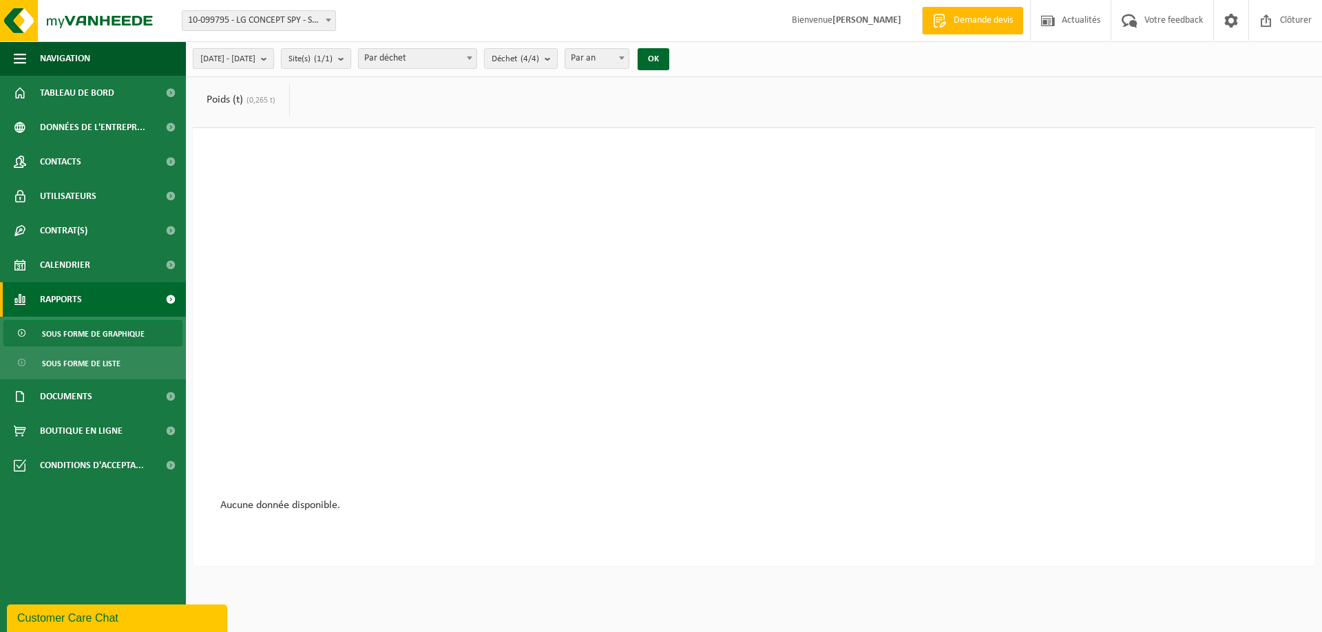
click at [273, 56] on b "submit" at bounding box center [267, 58] width 12 height 19
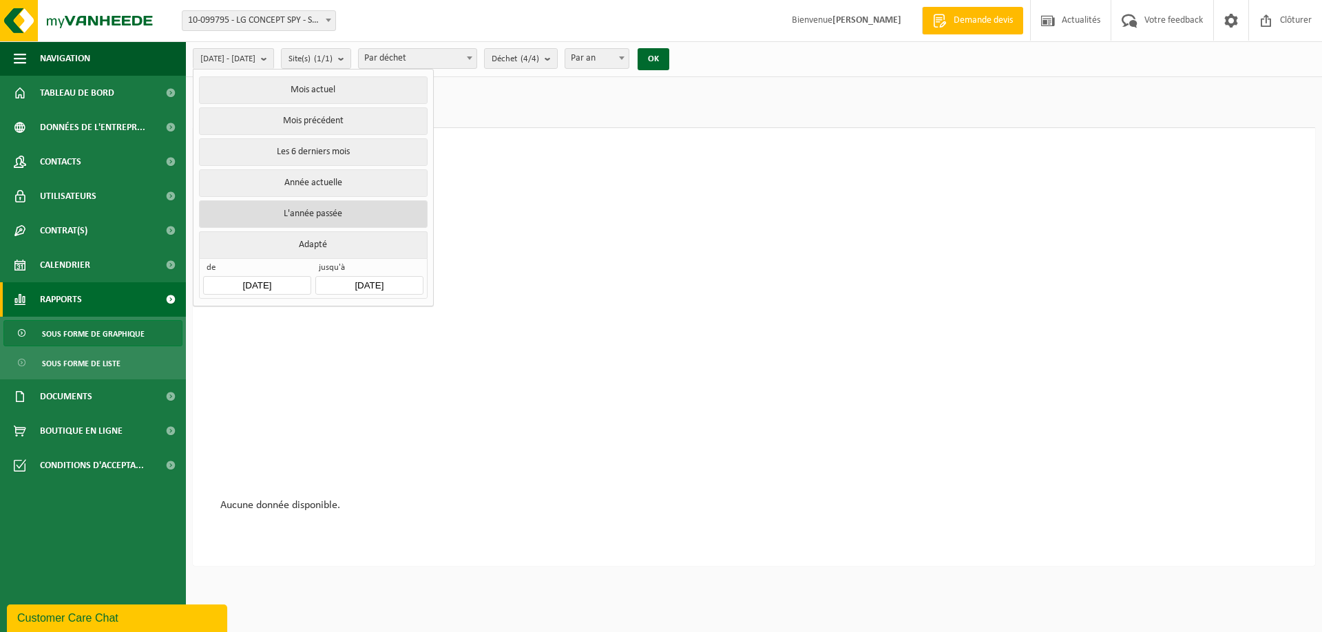
click at [298, 209] on button "L'année passée" at bounding box center [313, 214] width 228 height 28
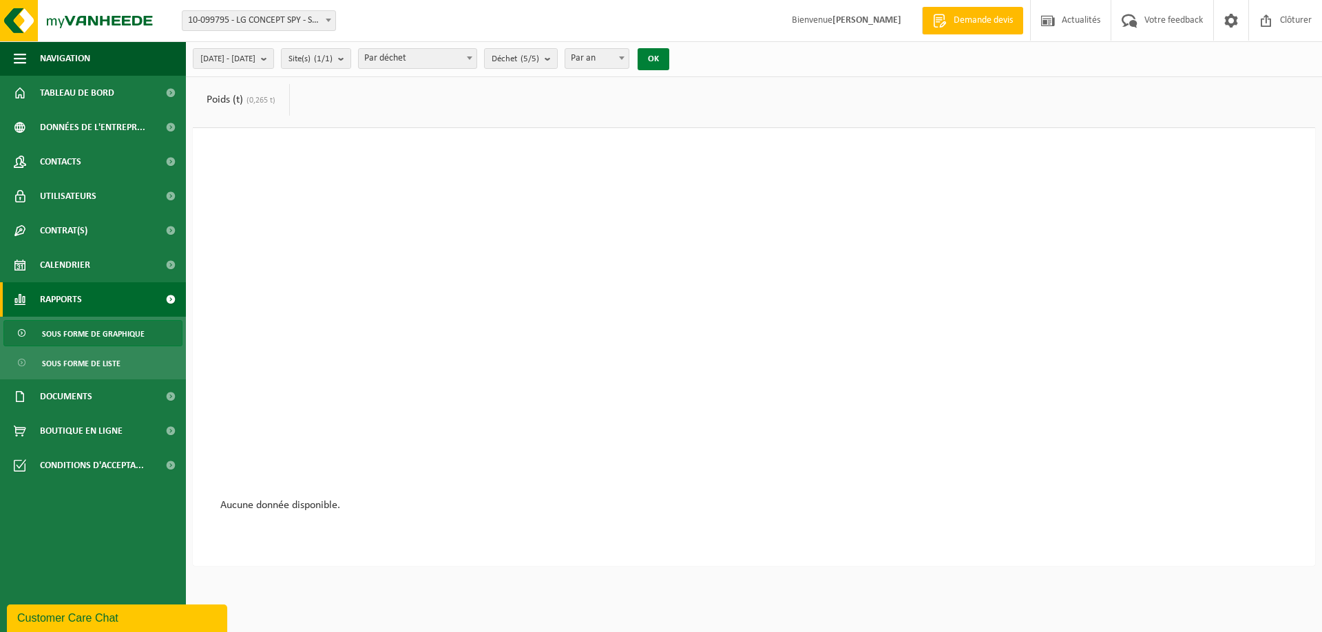
click at [669, 60] on button "OK" at bounding box center [654, 59] width 32 height 22
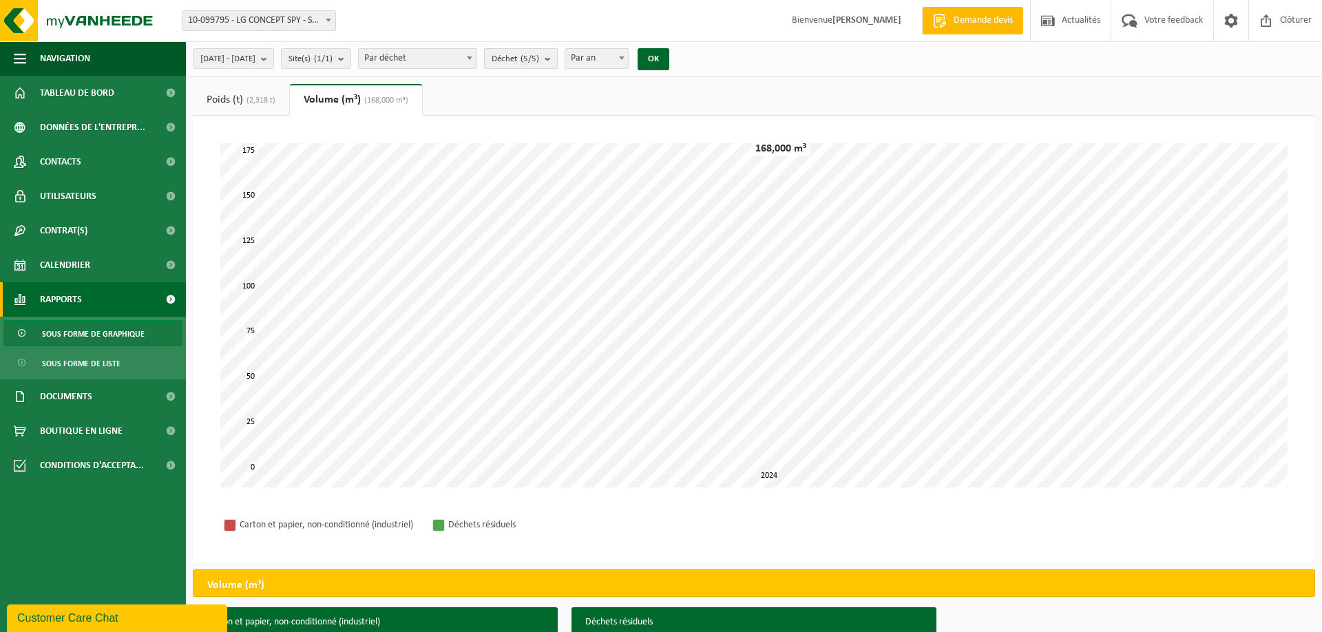
click at [539, 63] on count "(5/5)" at bounding box center [530, 58] width 19 height 9
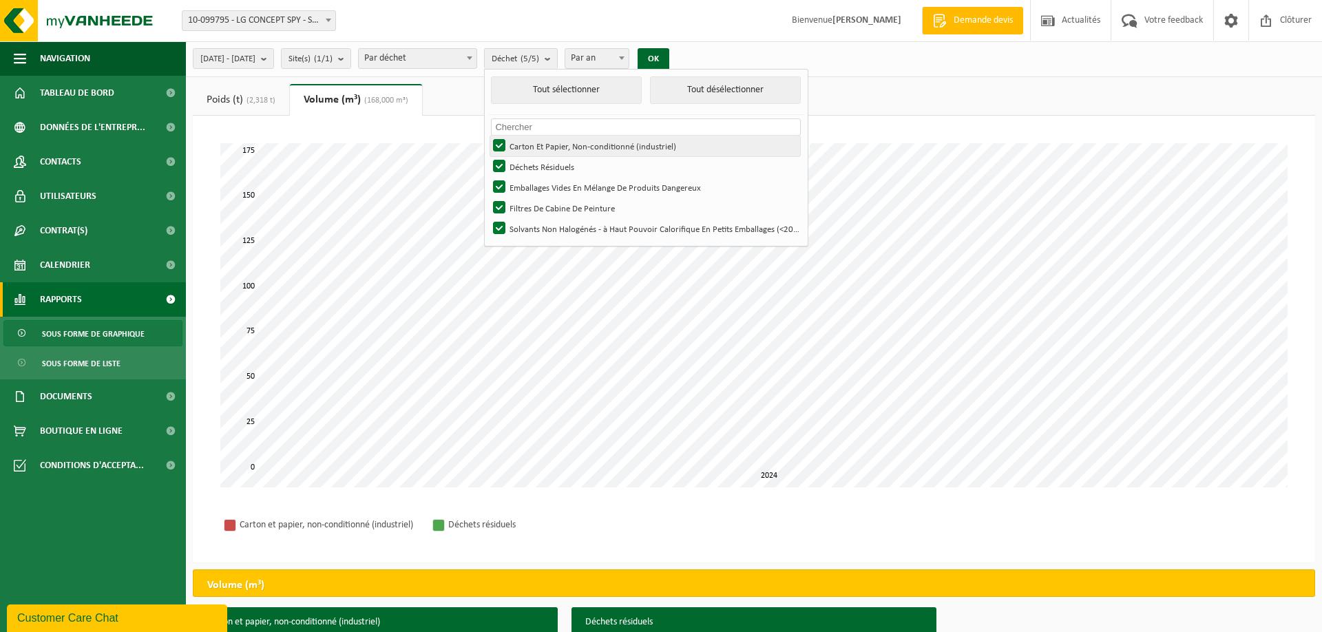
drag, startPoint x: 538, startPoint y: 143, endPoint x: 537, endPoint y: 152, distance: 9.0
click at [538, 144] on label "Carton Et Papier, Non-conditionné (industriel)" at bounding box center [645, 146] width 310 height 21
click at [488, 136] on input "Carton Et Papier, Non-conditionné (industriel)" at bounding box center [488, 135] width 1 height 1
checkbox input "false"
click at [536, 165] on label "Déchets Résiduels" at bounding box center [645, 166] width 310 height 21
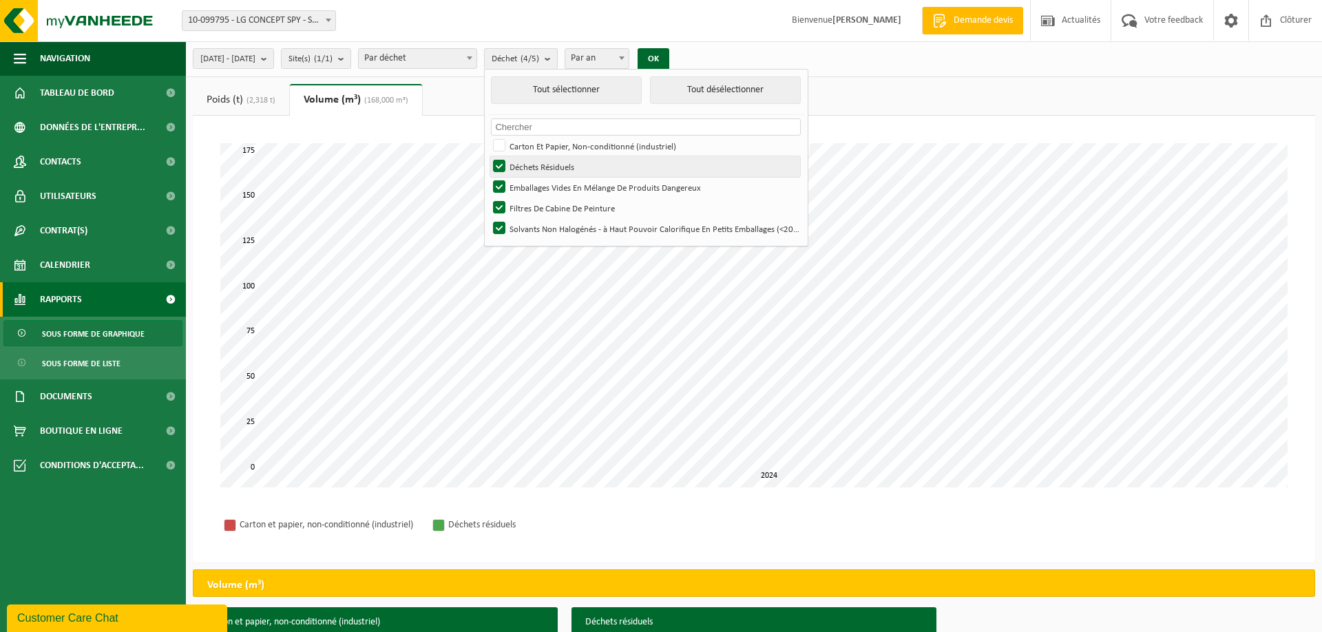
click at [488, 156] on input "Déchets Résiduels" at bounding box center [488, 156] width 1 height 1
checkbox input "false"
click at [536, 184] on label "Emballages Vides En Mélange De Produits Dangereux" at bounding box center [645, 187] width 310 height 21
click at [488, 177] on input "Emballages Vides En Mélange De Produits Dangereux" at bounding box center [488, 176] width 1 height 1
checkbox input "false"
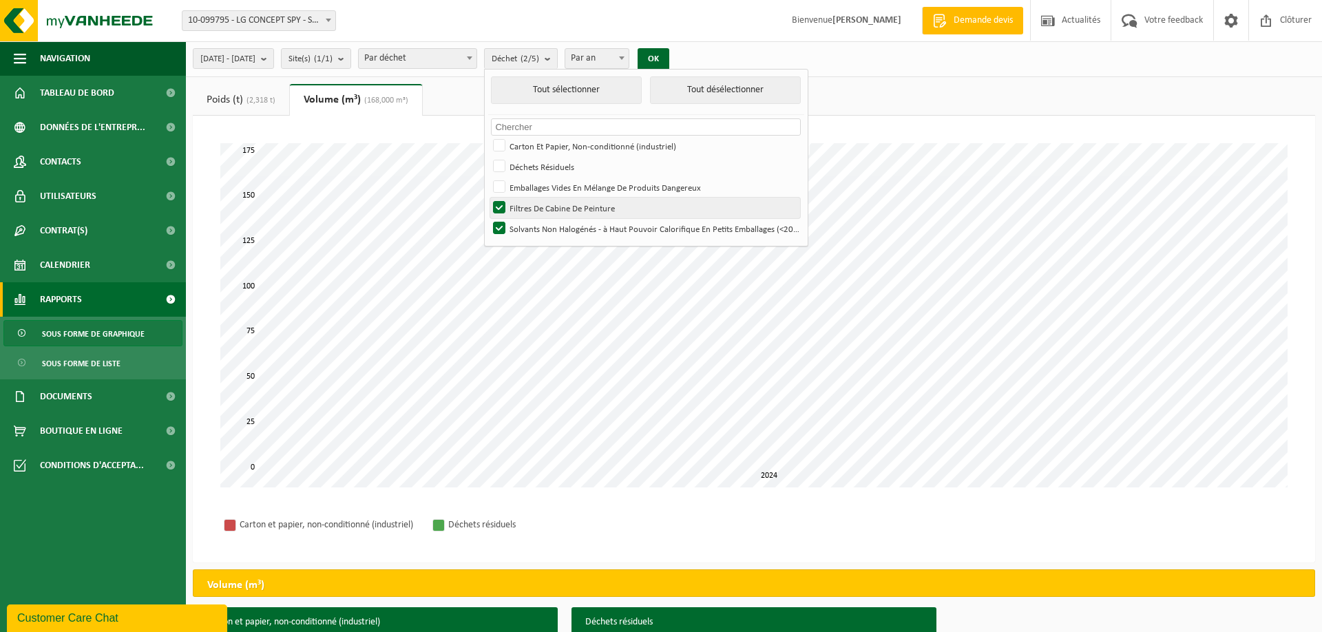
click at [537, 205] on label "Filtres De Cabine De Peinture" at bounding box center [645, 208] width 310 height 21
click at [488, 198] on input "Filtres De Cabine De Peinture" at bounding box center [488, 197] width 1 height 1
checkbox input "false"
click at [538, 223] on label "Solvants Non Halogénés - à Haut Pouvoir Calorifique En Petits Emballages (<200L)" at bounding box center [645, 228] width 310 height 21
click at [488, 218] on input "Solvants Non Halogénés - à Haut Pouvoir Calorifique En Petits Emballages (<200L)" at bounding box center [488, 218] width 1 height 1
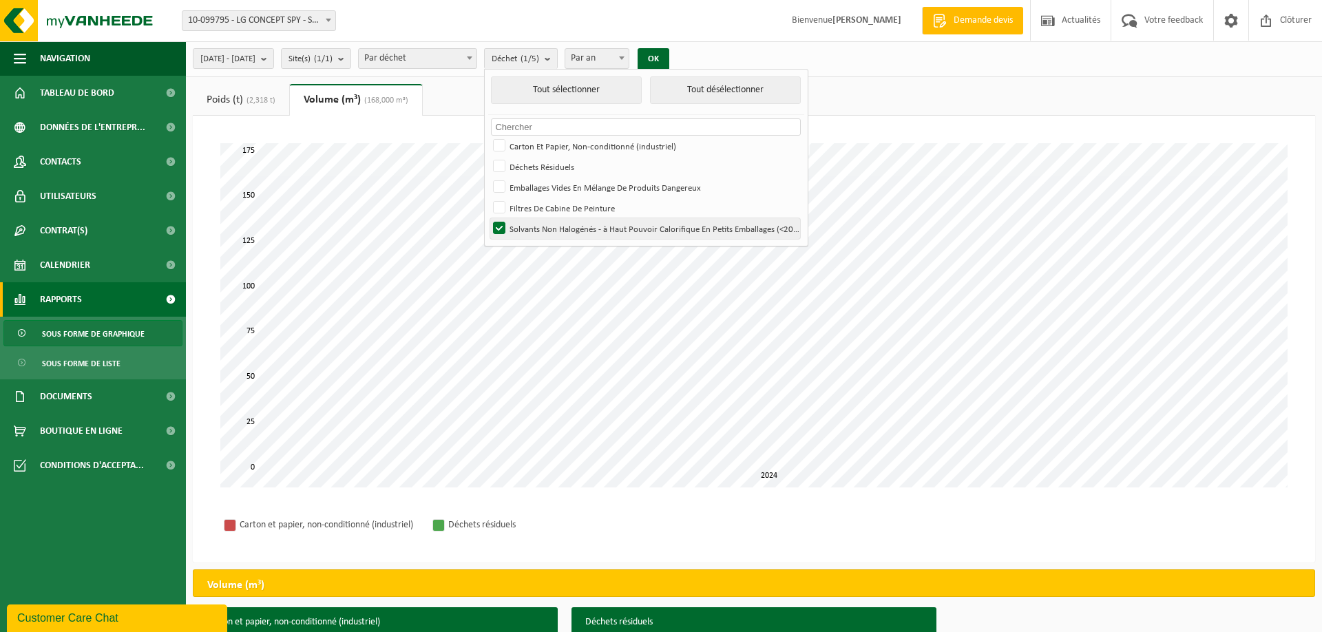
checkbox input "false"
click at [536, 208] on label "Filtres De Cabine De Peinture" at bounding box center [645, 208] width 310 height 21
click at [488, 198] on input "Filtres De Cabine De Peinture" at bounding box center [488, 197] width 1 height 1
checkbox input "true"
click at [669, 59] on button "OK" at bounding box center [654, 59] width 32 height 22
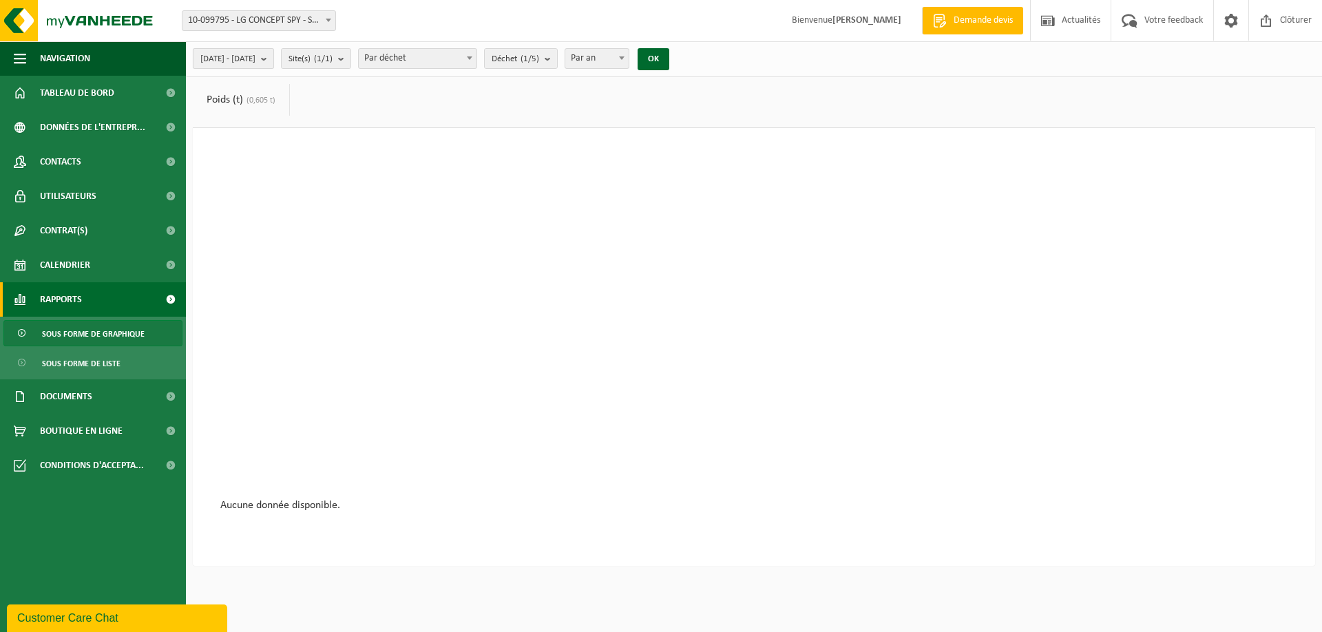
click at [273, 59] on b "submit" at bounding box center [267, 58] width 12 height 19
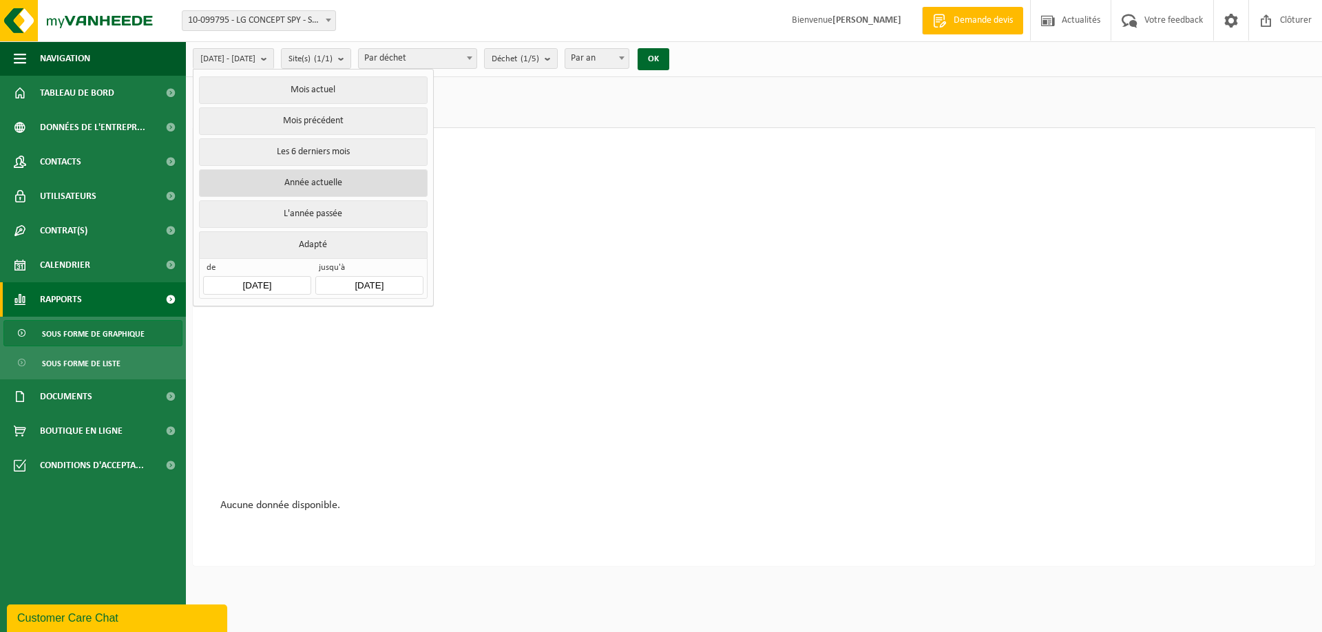
click at [301, 173] on button "Année actuelle" at bounding box center [313, 183] width 228 height 28
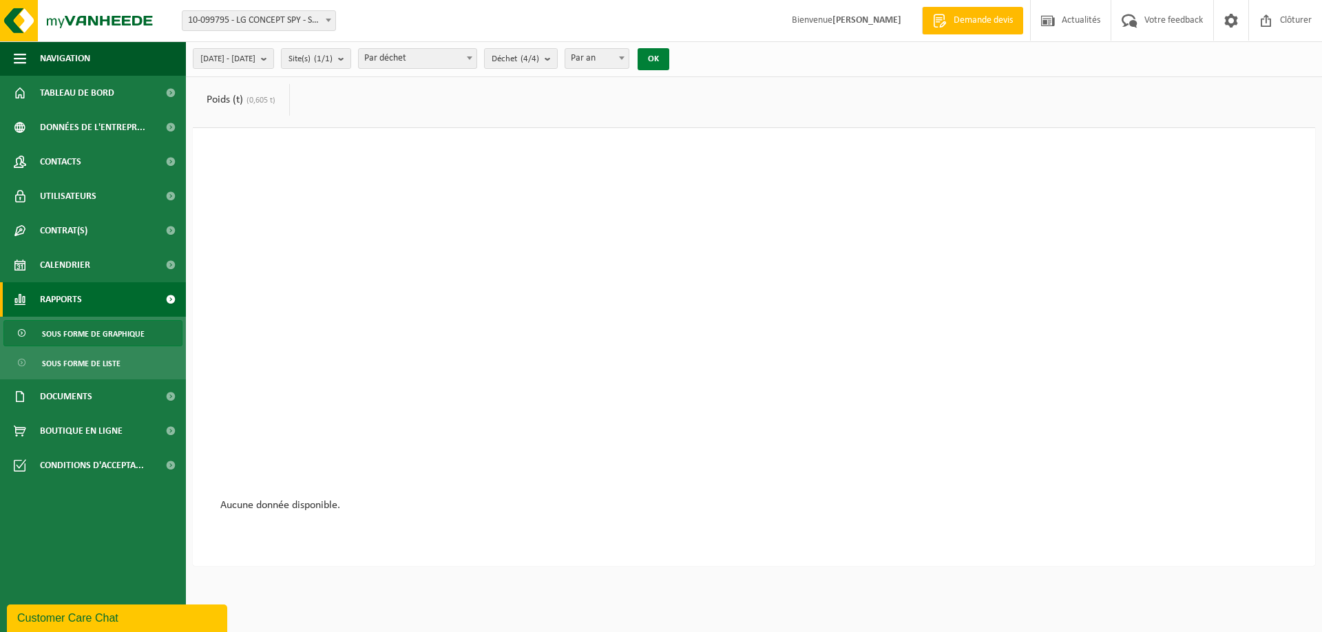
click at [669, 63] on button "OK" at bounding box center [654, 59] width 32 height 22
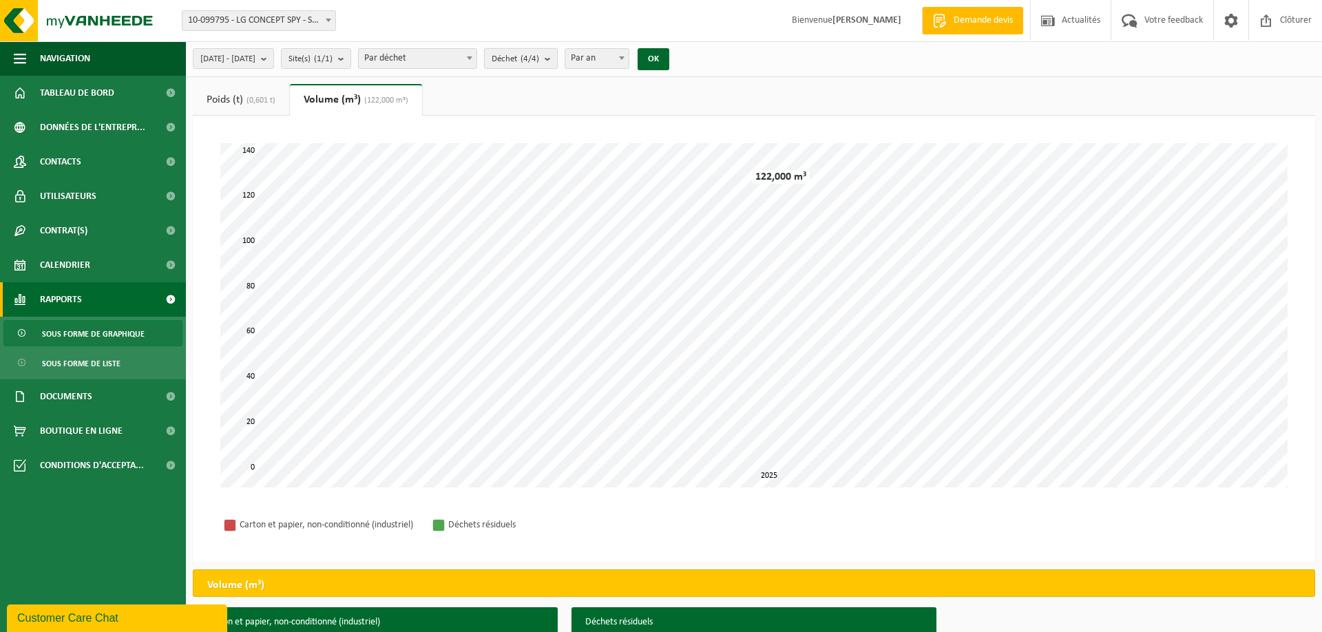
click at [558, 58] on button "Déchet (4/4)" at bounding box center [521, 58] width 74 height 21
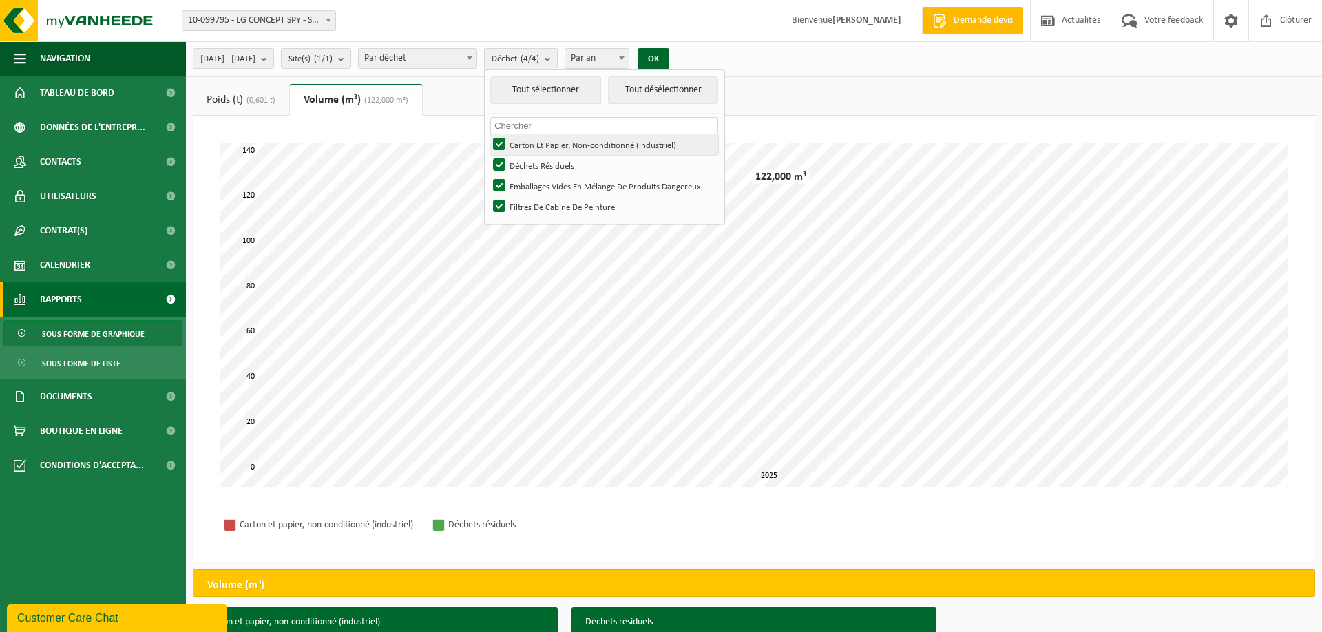
click at [538, 144] on label "Carton Et Papier, Non-conditionné (industriel)" at bounding box center [604, 144] width 228 height 21
click at [488, 134] on input "Carton Et Papier, Non-conditionné (industriel)" at bounding box center [488, 134] width 1 height 1
checkbox input "false"
click at [538, 162] on label "Déchets Résiduels" at bounding box center [604, 165] width 228 height 21
click at [488, 155] on input "Déchets Résiduels" at bounding box center [488, 154] width 1 height 1
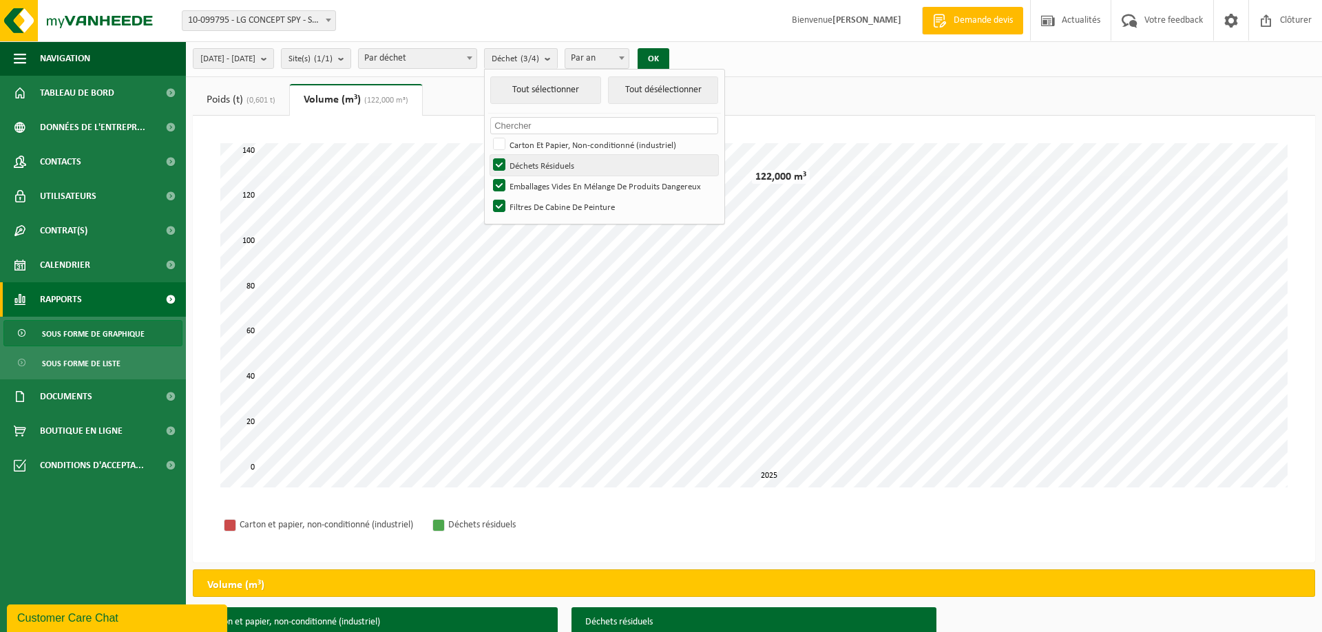
checkbox input "false"
click at [538, 185] on label "Emballages Vides En Mélange De Produits Dangereux" at bounding box center [604, 186] width 228 height 21
click at [488, 176] on input "Emballages Vides En Mélange De Produits Dangereux" at bounding box center [488, 175] width 1 height 1
checkbox input "false"
click at [539, 207] on label "Filtres De Cabine De Peinture" at bounding box center [604, 206] width 228 height 21
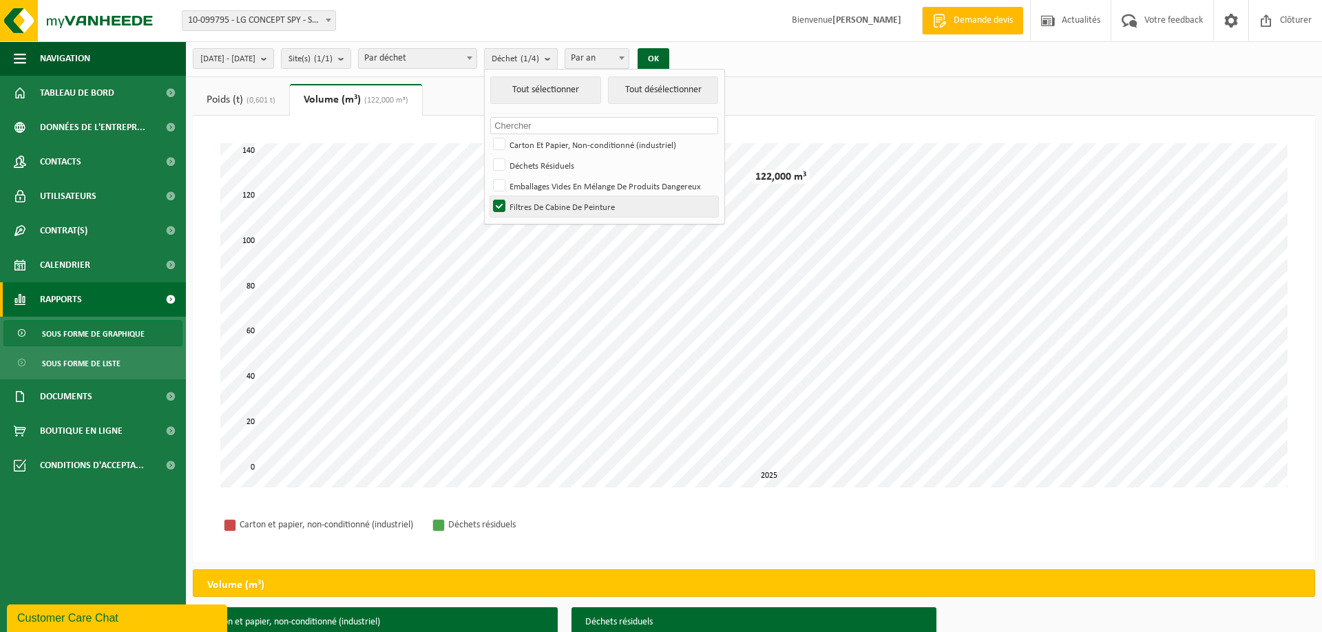
click at [488, 196] on input "Filtres De Cabine De Peinture" at bounding box center [488, 196] width 1 height 1
checkbox input "false"
click at [542, 188] on label "Emballages Vides En Mélange De Produits Dangereux" at bounding box center [604, 186] width 228 height 21
click at [538, 185] on label "Emballages Vides En Mélange De Produits Dangereux" at bounding box center [604, 186] width 228 height 21
click at [488, 176] on input "Emballages Vides En Mélange De Produits Dangereux" at bounding box center [488, 175] width 1 height 1
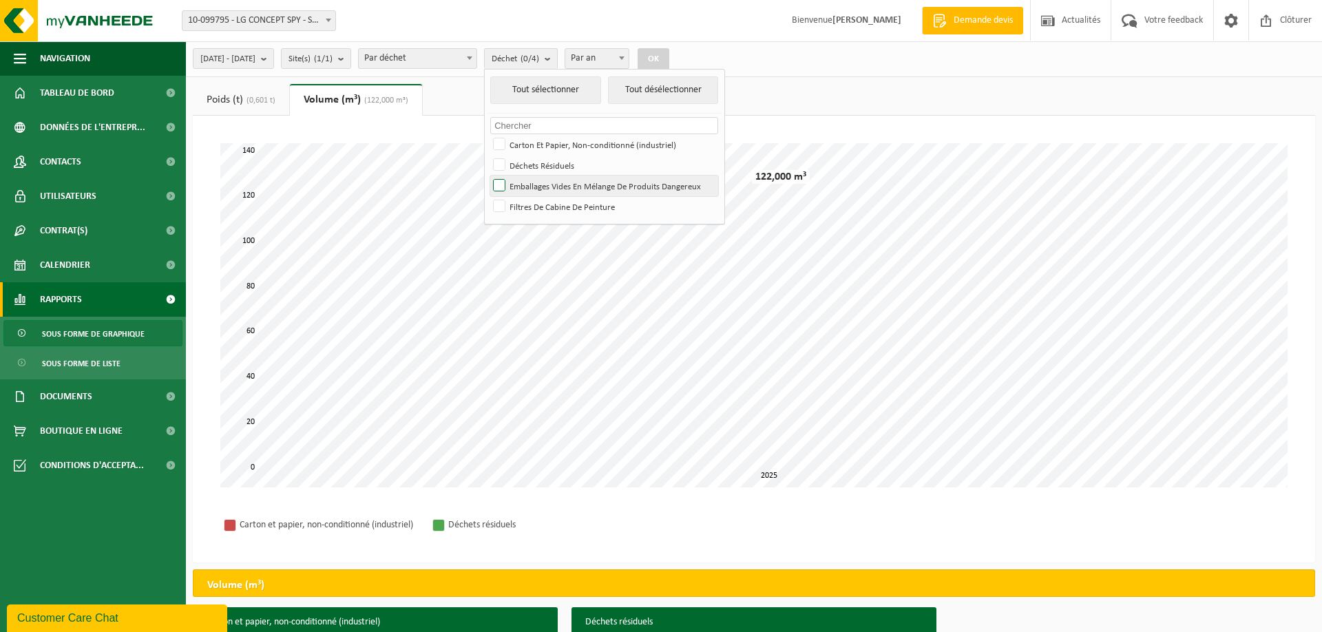
checkbox input "true"
click at [669, 58] on button "OK" at bounding box center [654, 59] width 32 height 22
